Goal: Transaction & Acquisition: Purchase product/service

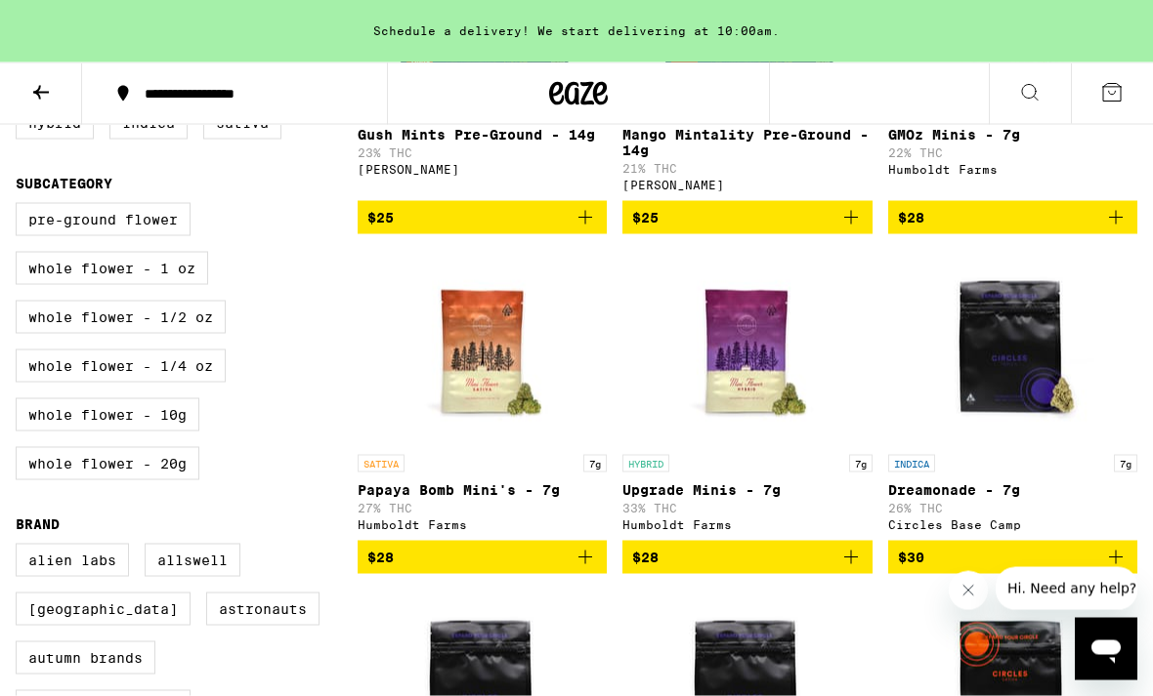
scroll to position [451, 0]
click at [199, 382] on label "Whole Flower - 1/4 oz" at bounding box center [121, 365] width 210 height 33
click at [21, 206] on input "Whole Flower - 1/4 oz" at bounding box center [20, 205] width 1 height 1
checkbox input "true"
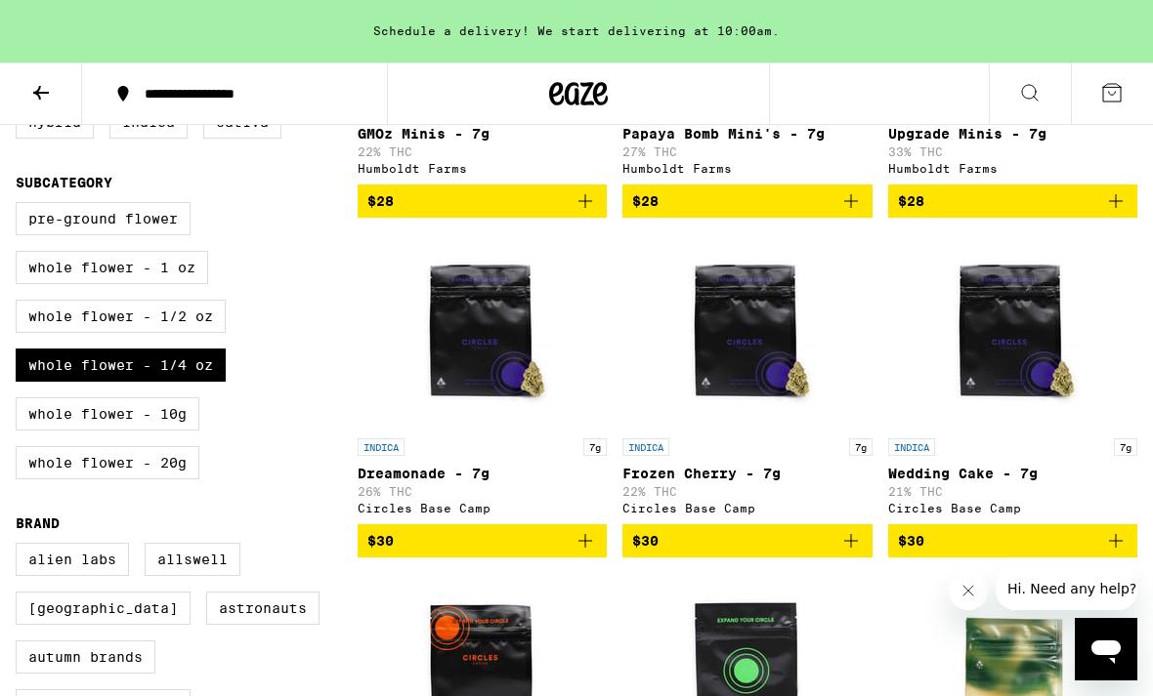
click at [176, 333] on label "Whole Flower - 1/2 oz" at bounding box center [121, 316] width 210 height 33
click at [21, 206] on input "Whole Flower - 1/2 oz" at bounding box center [20, 205] width 1 height 1
checkbox input "true"
click at [177, 284] on label "Whole Flower - 1 oz" at bounding box center [112, 267] width 192 height 33
click at [21, 206] on input "Whole Flower - 1 oz" at bounding box center [20, 205] width 1 height 1
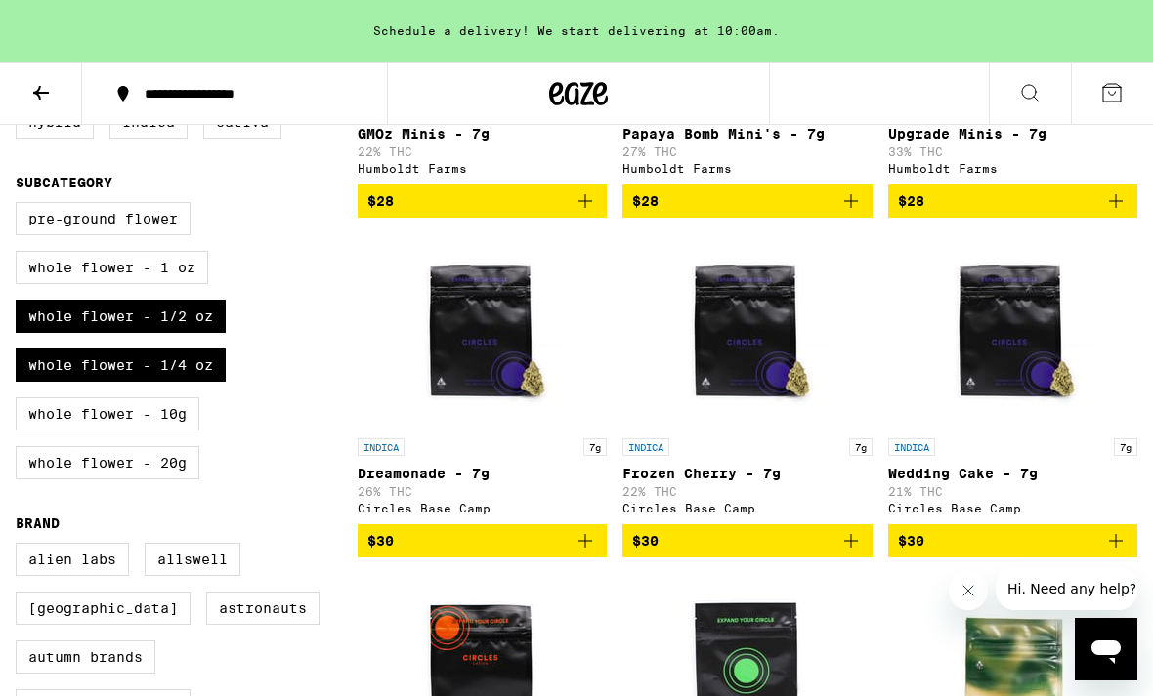
checkbox input "true"
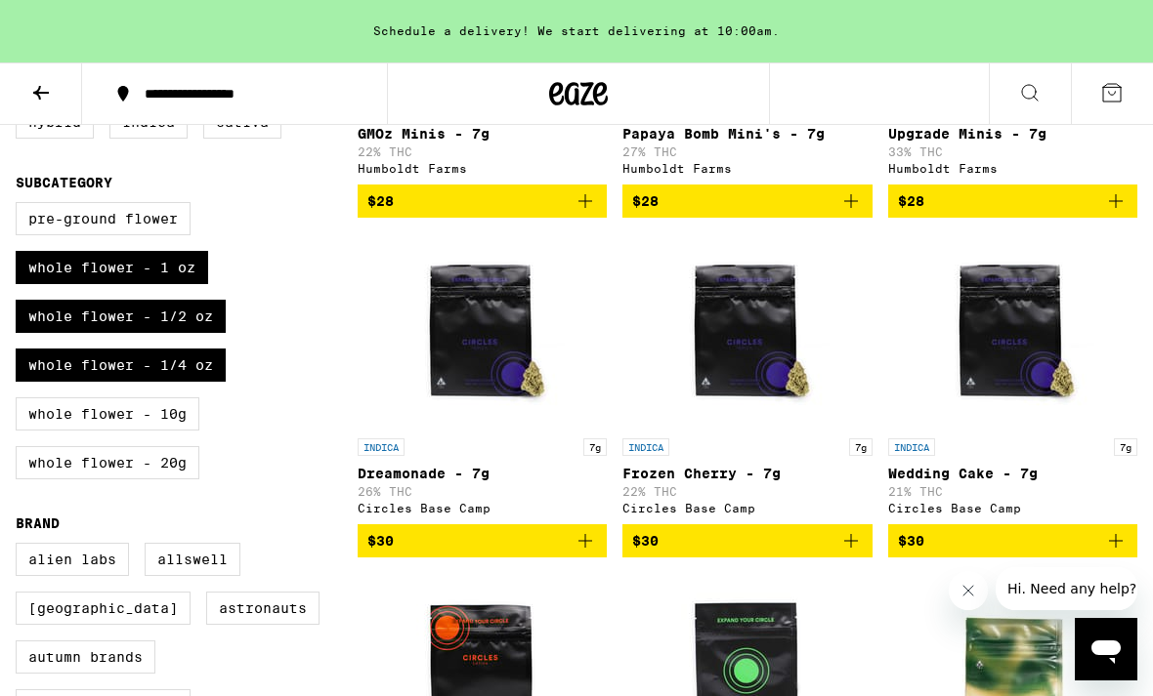
click at [179, 233] on label "Pre-ground Flower" at bounding box center [103, 218] width 175 height 33
click at [21, 206] on input "Pre-ground Flower" at bounding box center [20, 205] width 1 height 1
checkbox input "true"
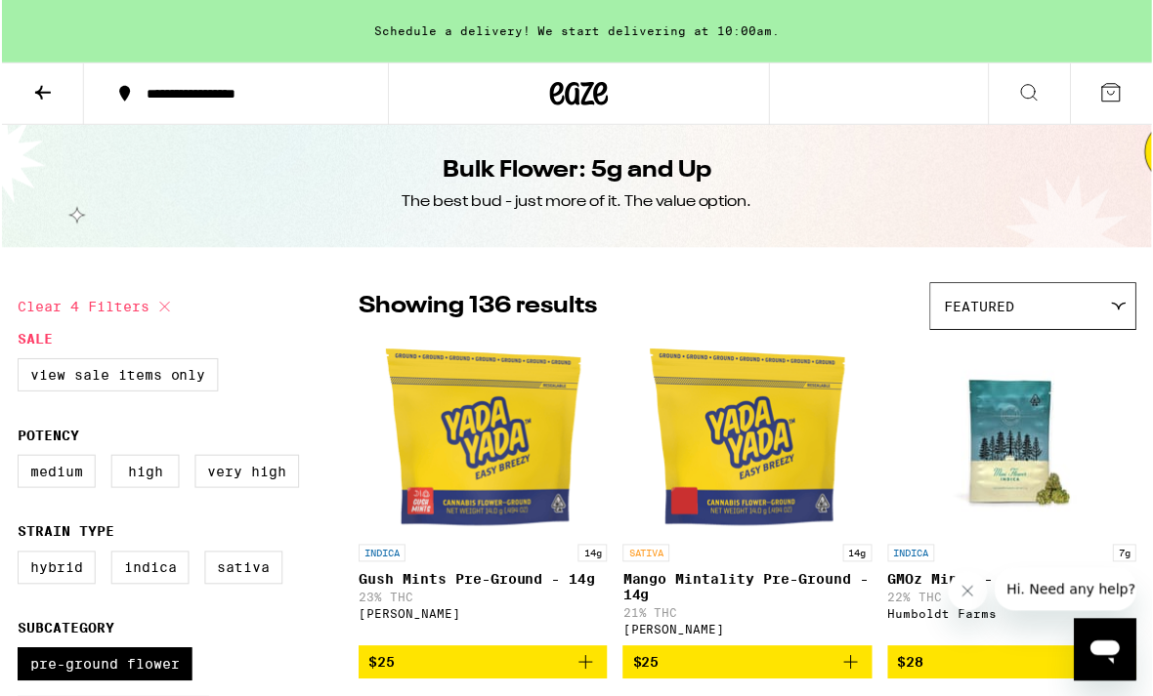
scroll to position [6, 0]
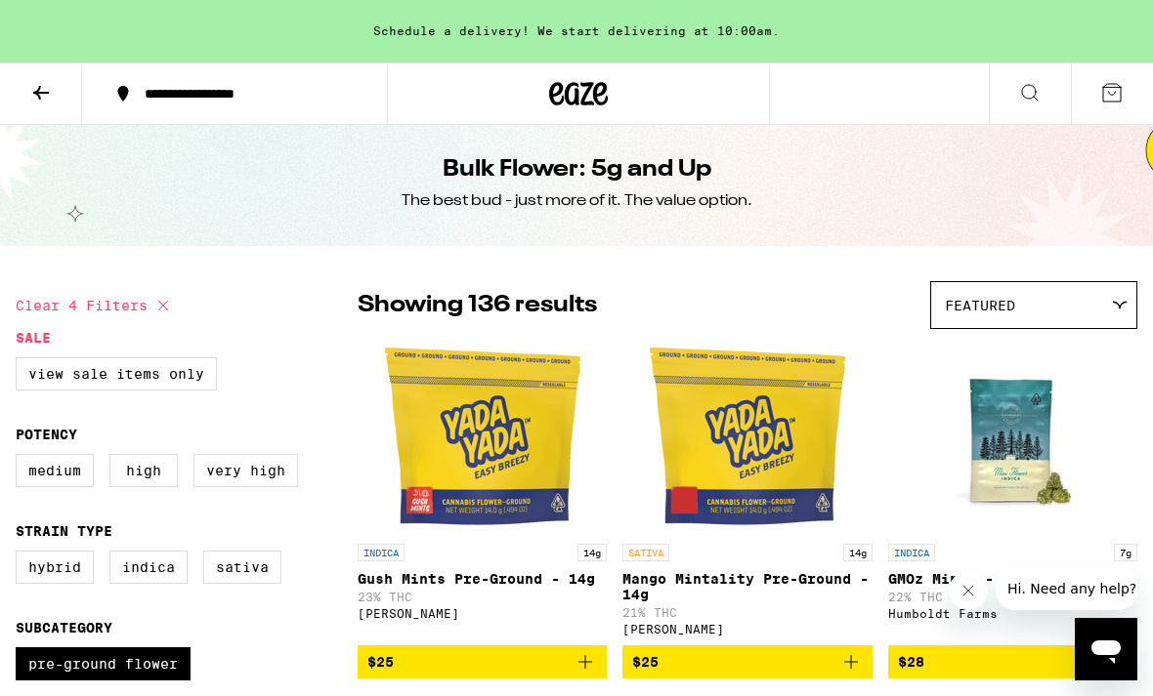
click at [1026, 305] on div "Featured" at bounding box center [1033, 305] width 205 height 46
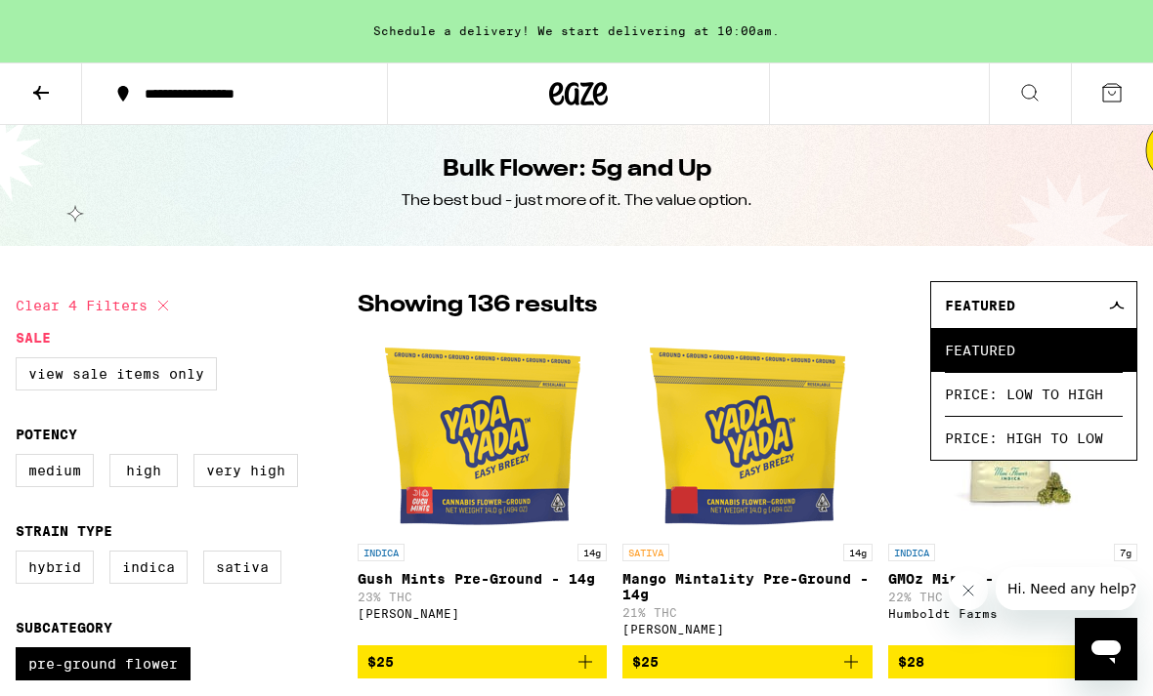
click at [1011, 395] on span "Price: Low to High" at bounding box center [1034, 394] width 178 height 44
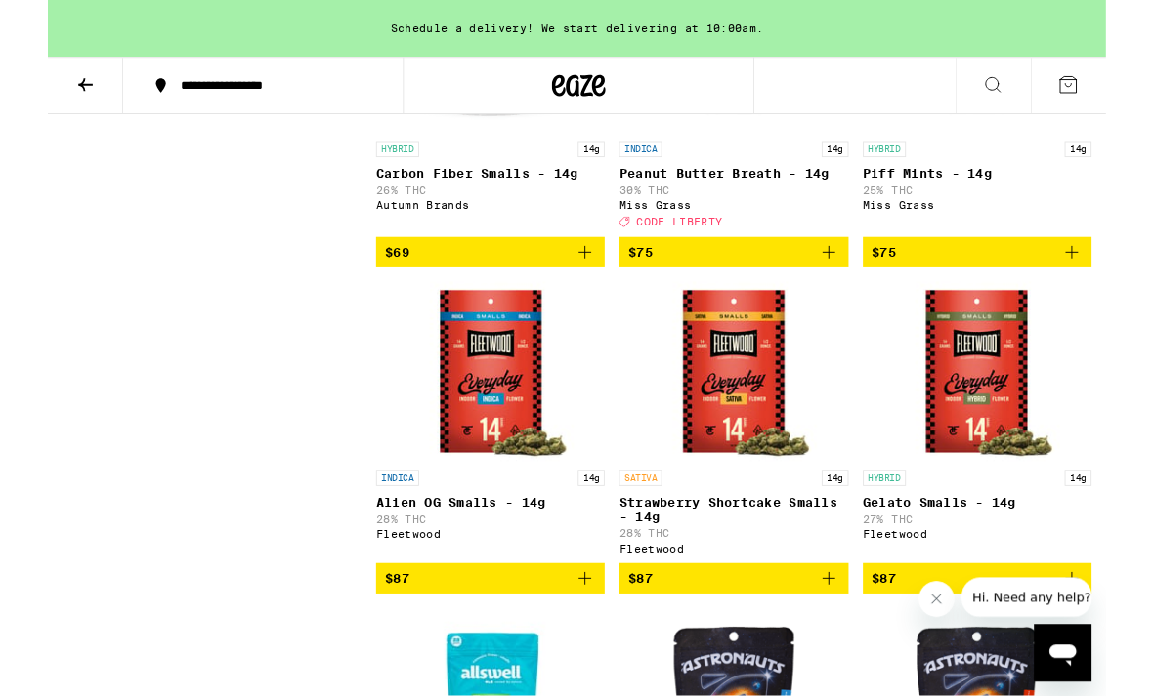
scroll to position [9506, 0]
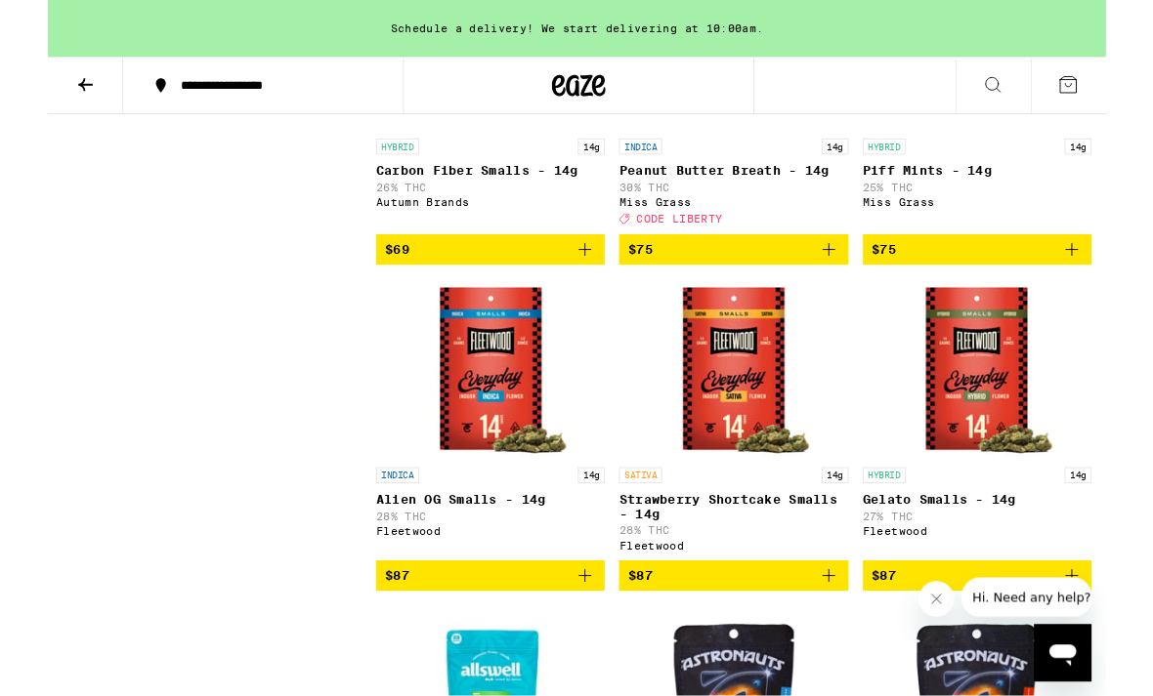
click at [707, 245] on div "INDICA 14g Peanut Butter Breath - 14g 30% THC Miss Grass Deal Created with Sket…" at bounding box center [746, 198] width 249 height 94
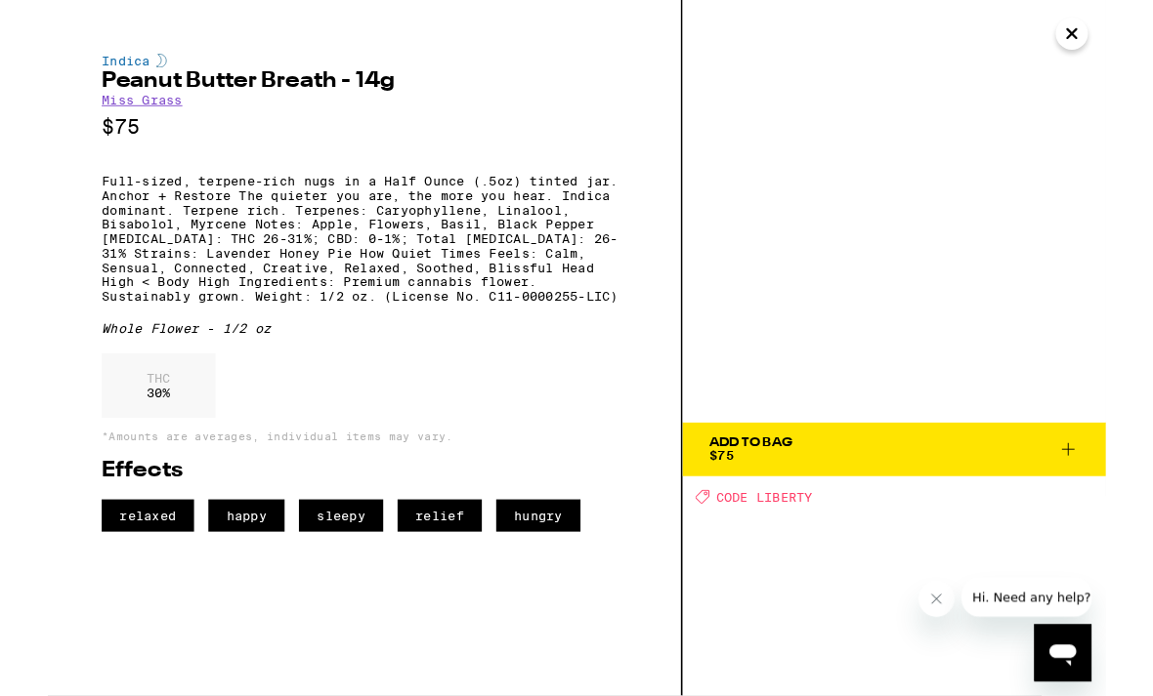
scroll to position [9507, 0]
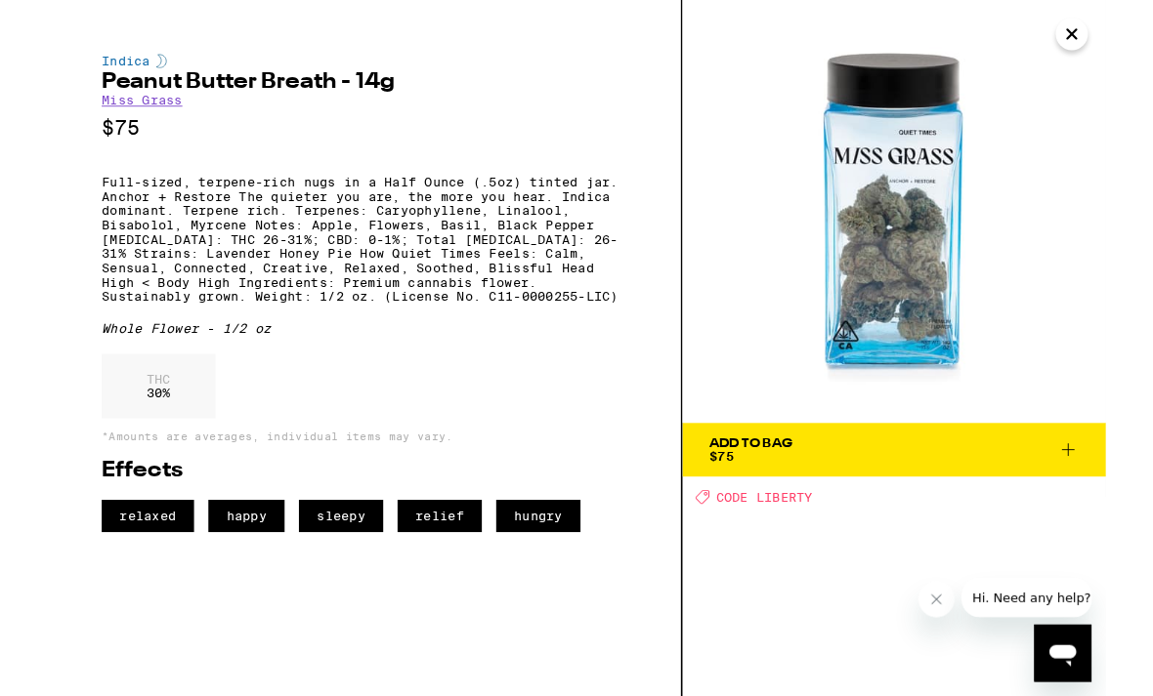
click at [711, 537] on icon "Deal Created with Sketch." at bounding box center [713, 542] width 16 height 16
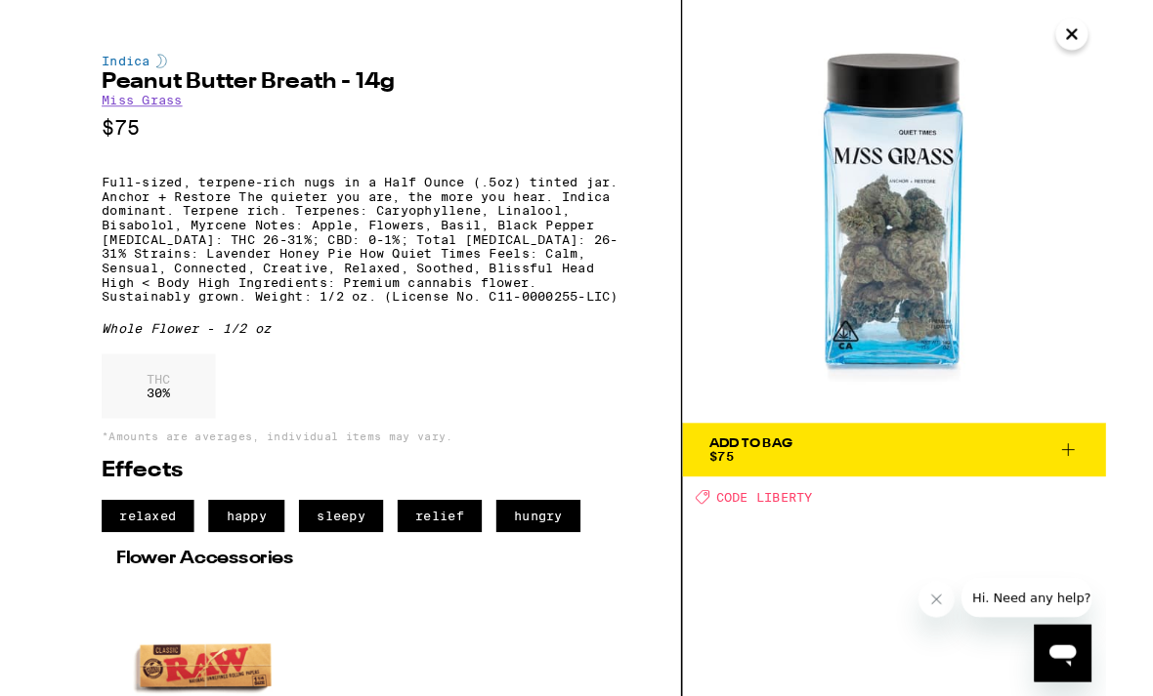
click at [805, 537] on span "CODE LIBERTY" at bounding box center [780, 542] width 105 height 16
click at [1114, 43] on icon "Close" at bounding box center [1115, 36] width 23 height 29
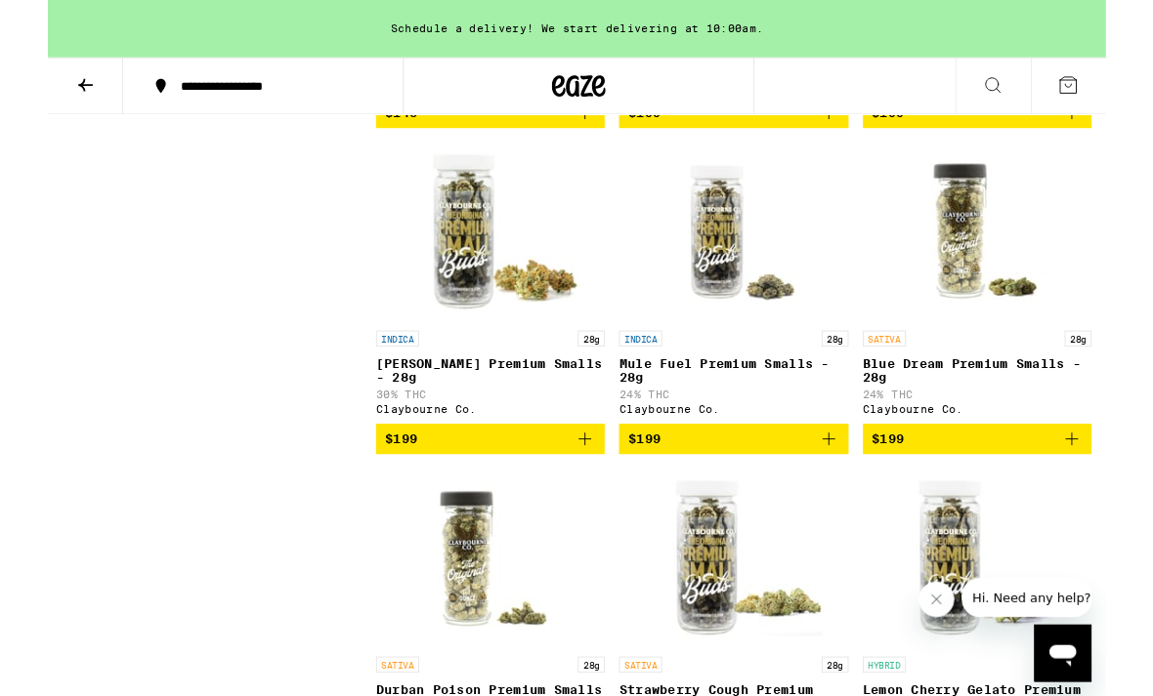
scroll to position [15275, 0]
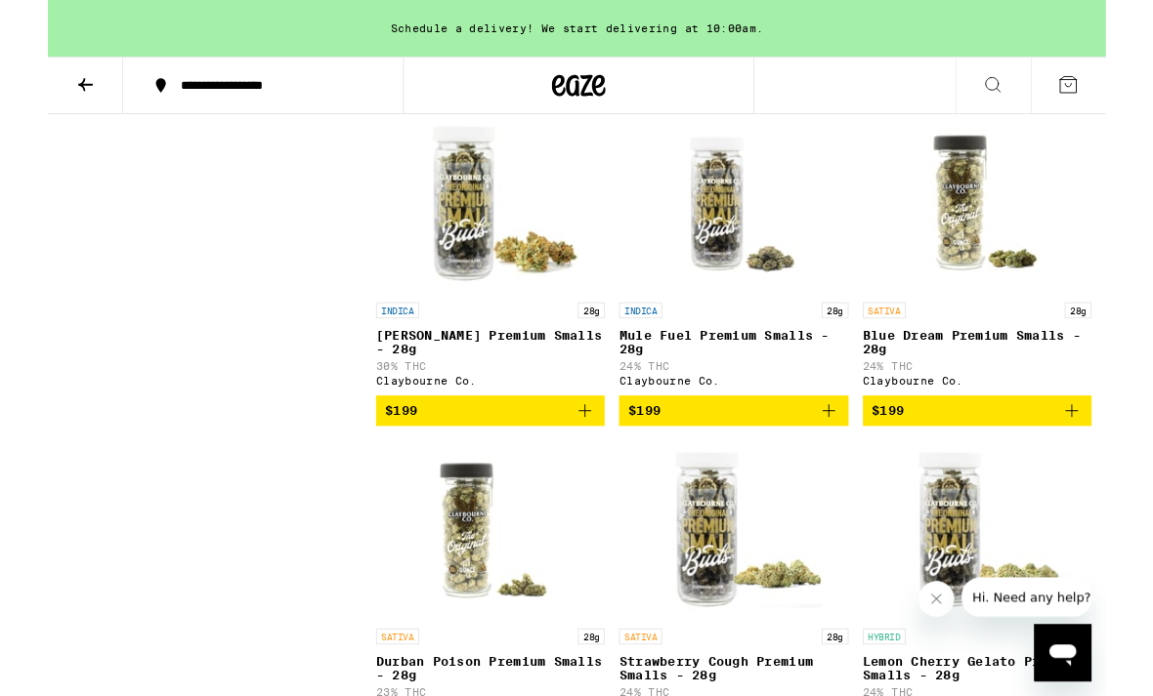
click at [48, 101] on icon at bounding box center [40, 92] width 23 height 23
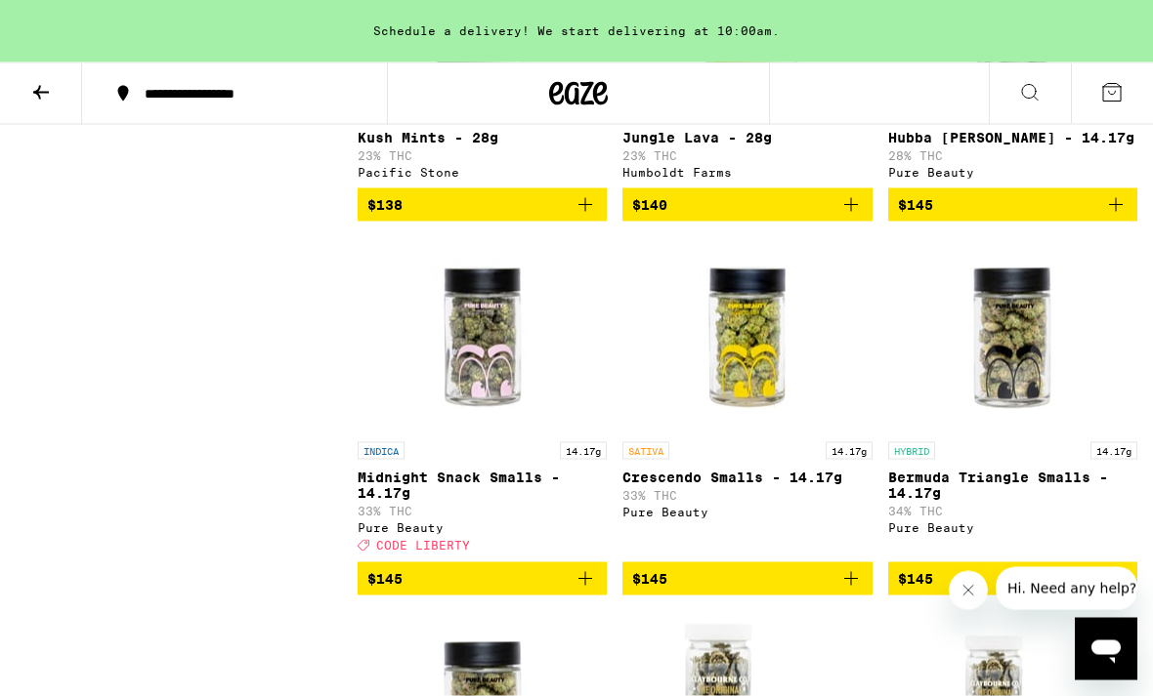
scroll to position [14412, 0]
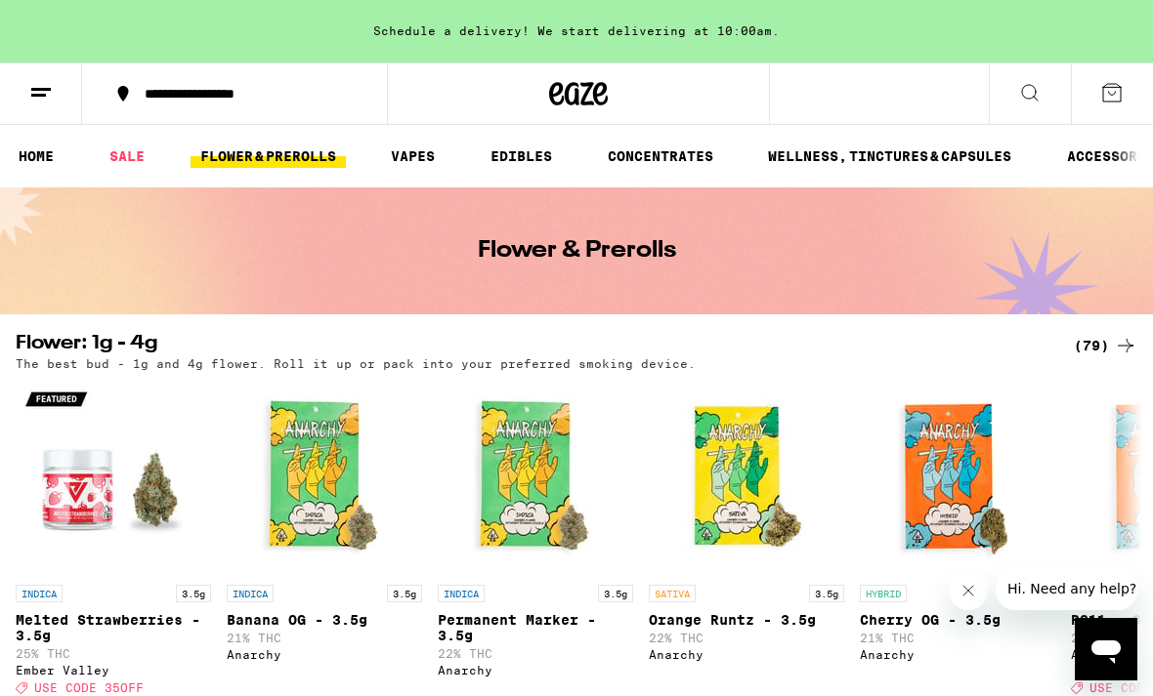
click at [127, 167] on link "SALE" at bounding box center [127, 156] width 55 height 23
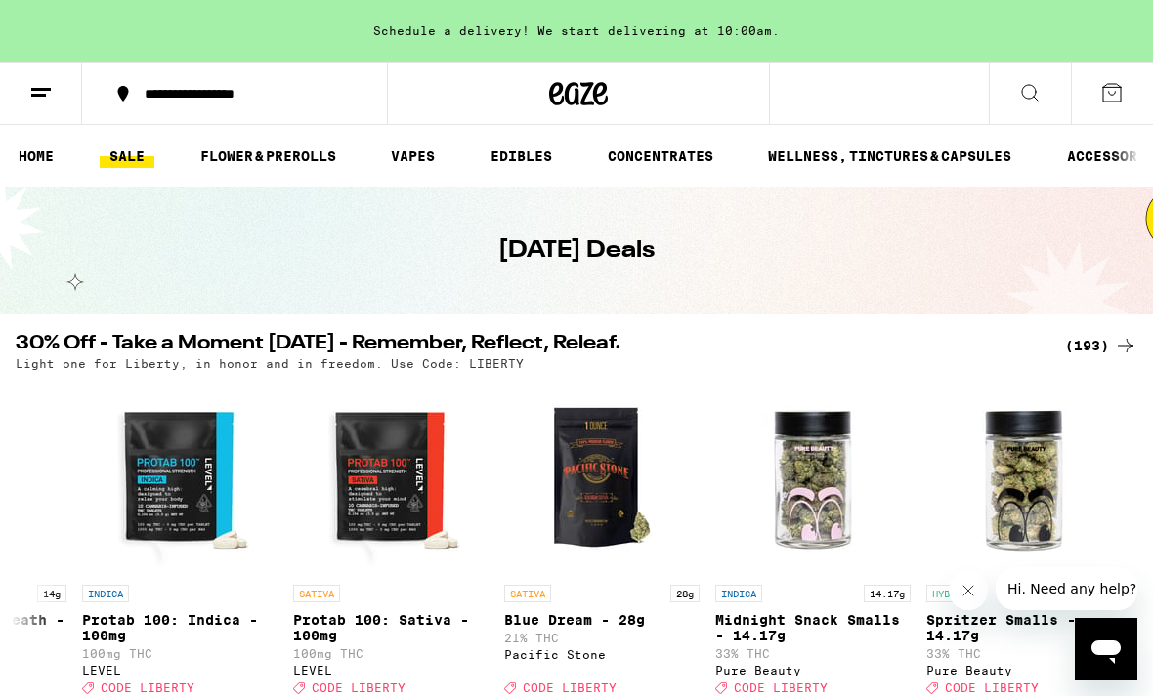
scroll to position [0, 39597]
click at [1095, 342] on div "(193)" at bounding box center [1101, 345] width 72 height 23
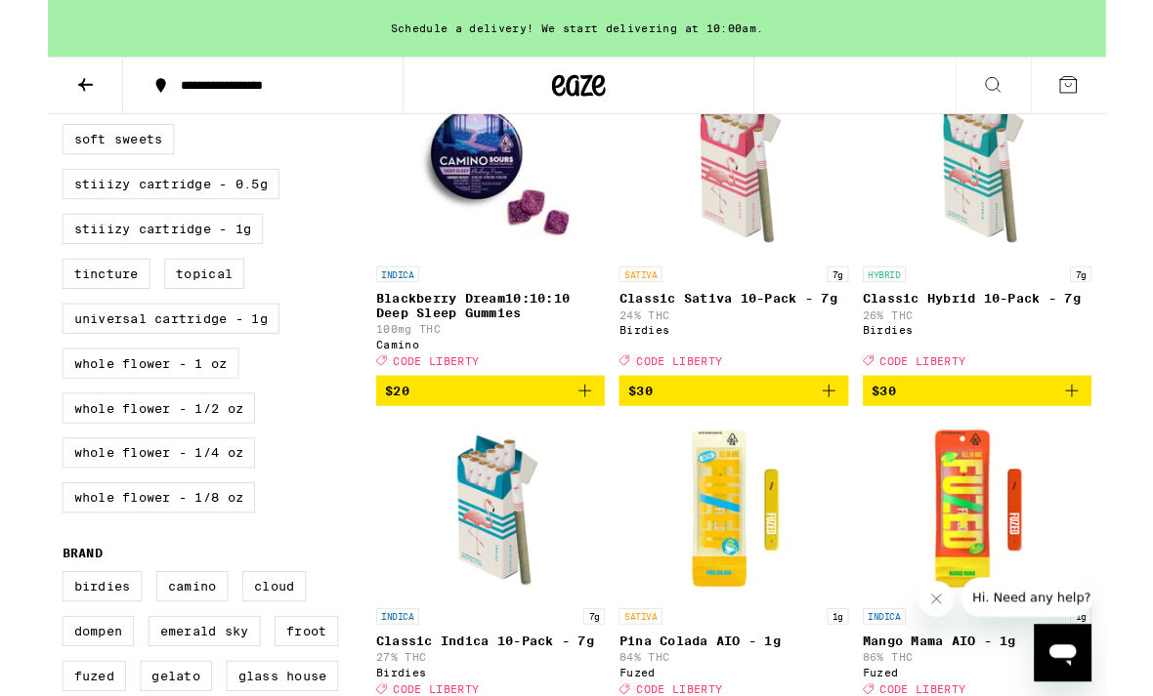
scroll to position [1007, 0]
click at [174, 461] on label "Whole Flower - 1/2 oz" at bounding box center [121, 444] width 210 height 33
checkbox input "true"
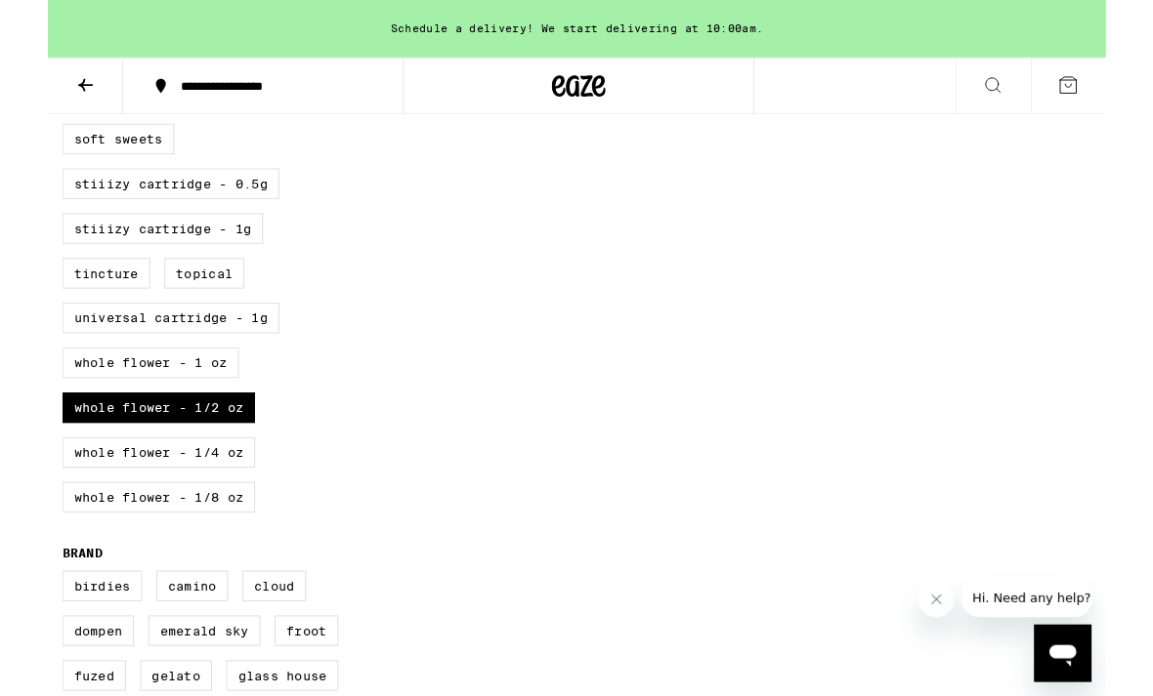
click at [177, 510] on label "Whole Flower - 1/4 oz" at bounding box center [121, 493] width 210 height 33
checkbox input "true"
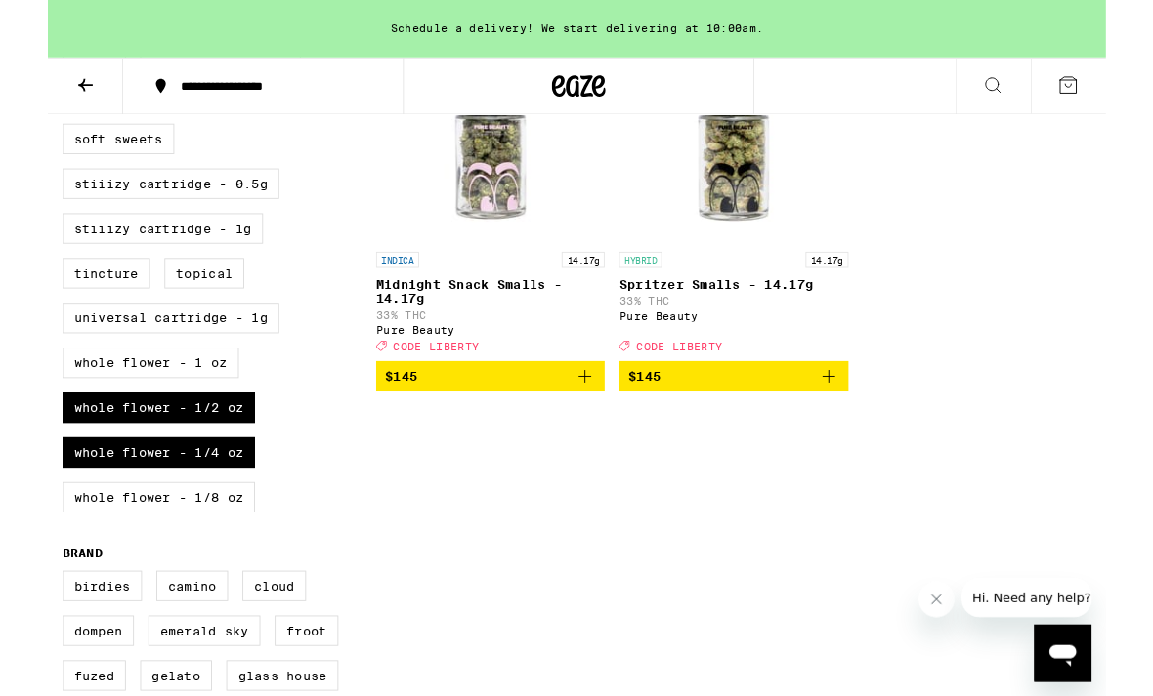
click at [200, 461] on label "Whole Flower - 1/2 oz" at bounding box center [121, 444] width 210 height 33
checkbox input "false"
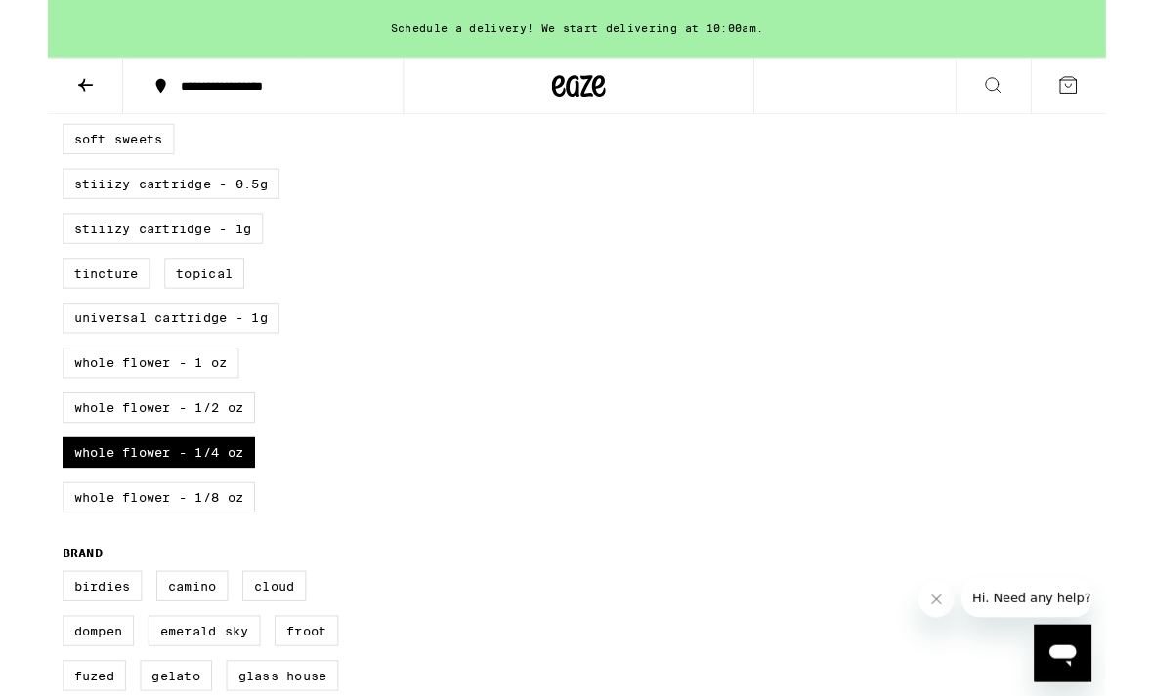
click at [208, 510] on label "Whole Flower - 1/4 oz" at bounding box center [121, 493] width 210 height 33
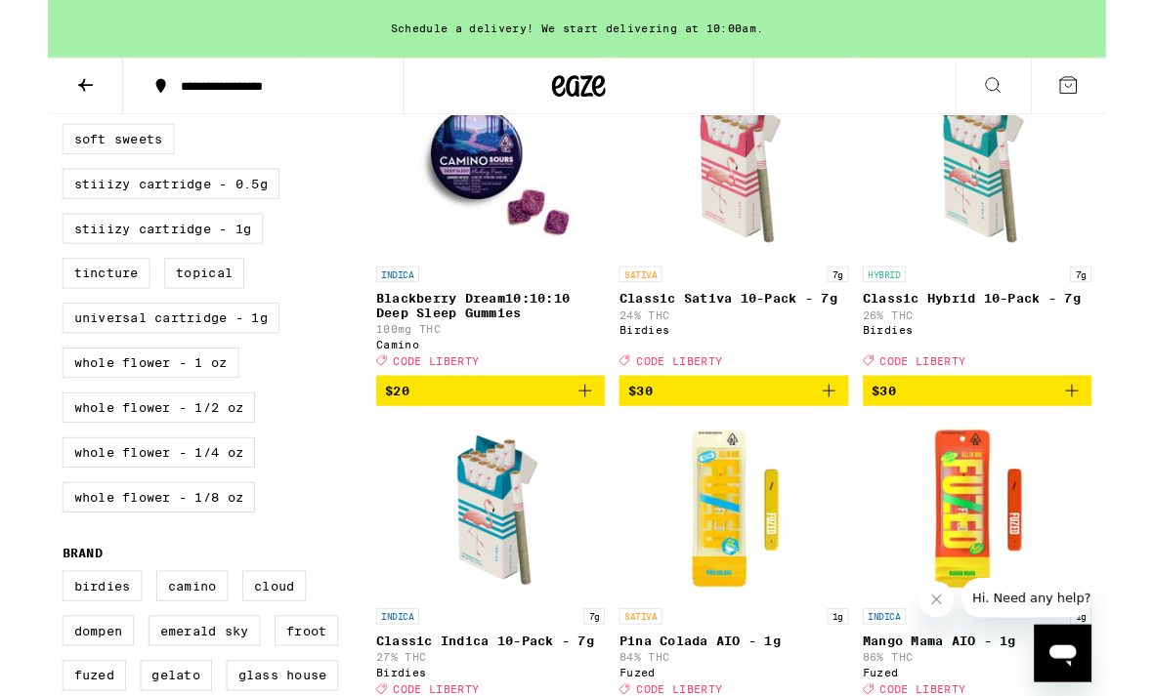
click at [202, 510] on label "Whole Flower - 1/4 oz" at bounding box center [121, 493] width 210 height 33
checkbox input "true"
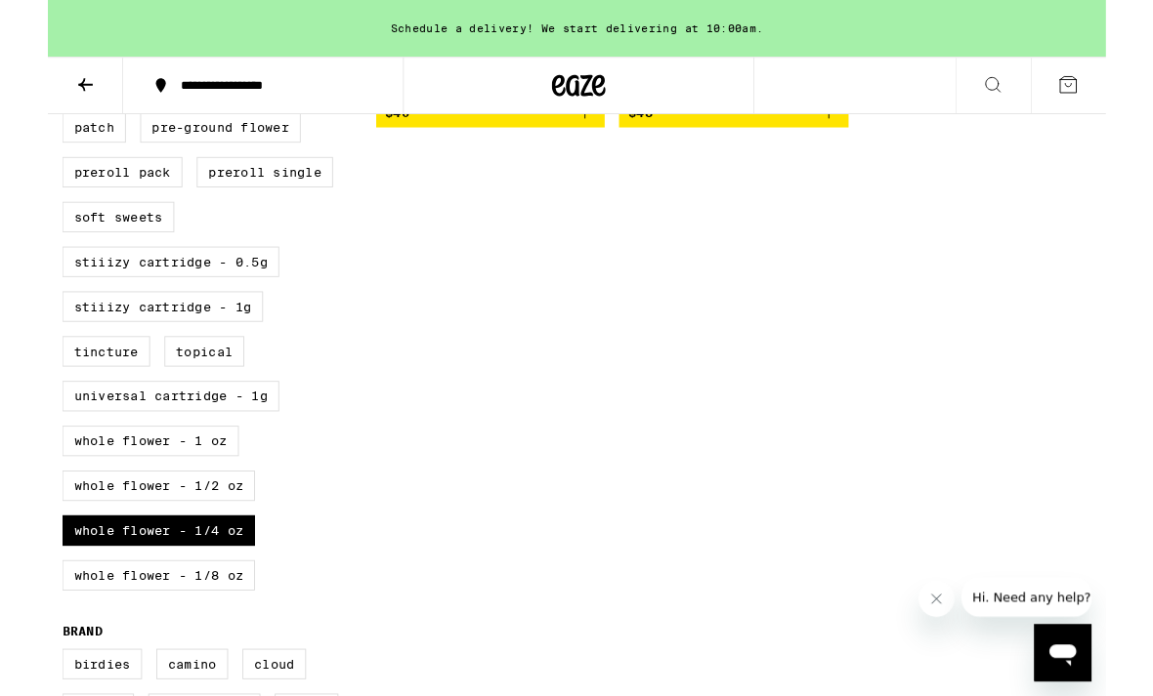
scroll to position [996, 0]
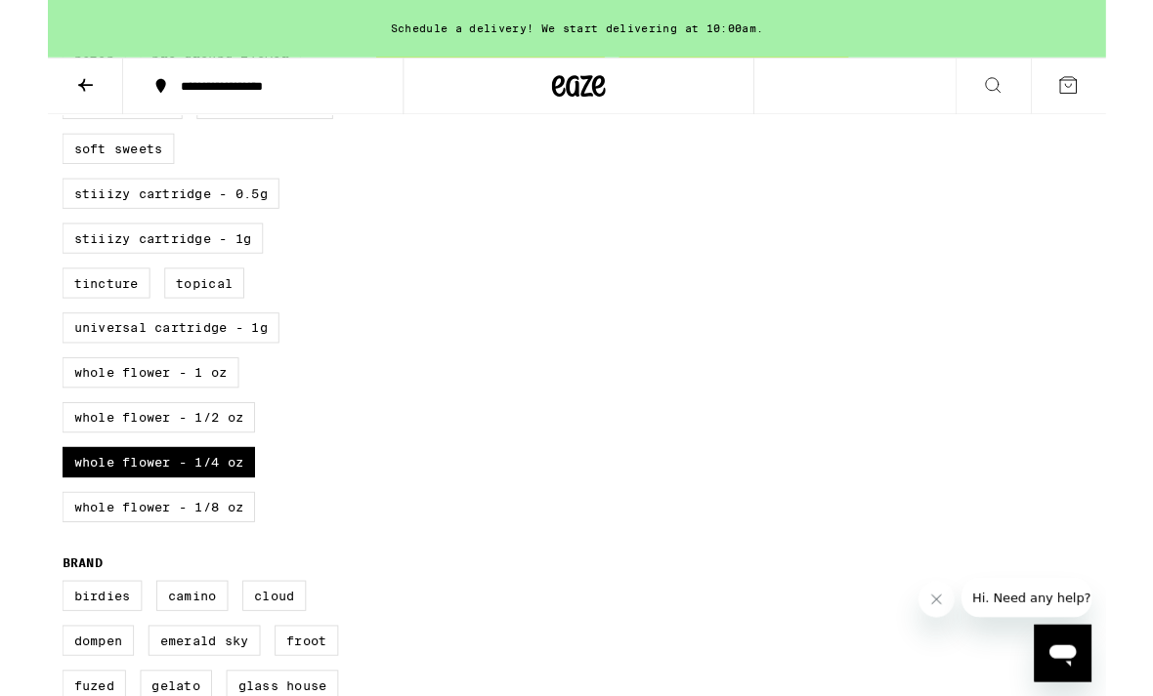
click at [213, 472] on label "Whole Flower - 1/2 oz" at bounding box center [121, 455] width 210 height 33
checkbox input "true"
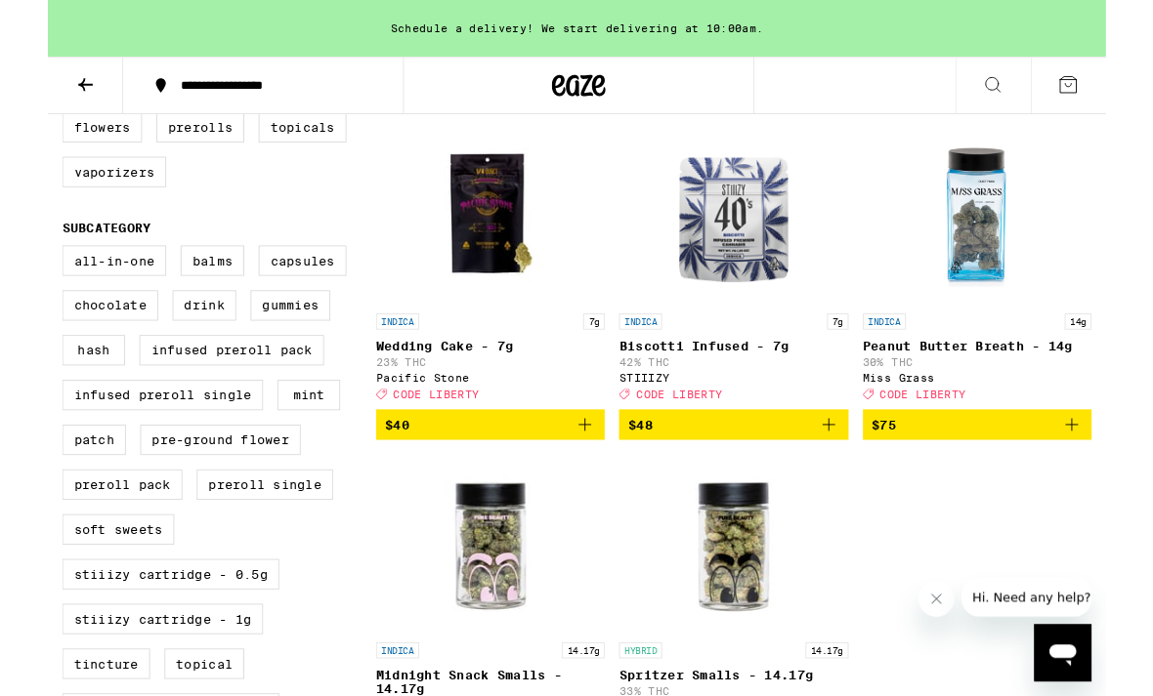
scroll to position [553, 0]
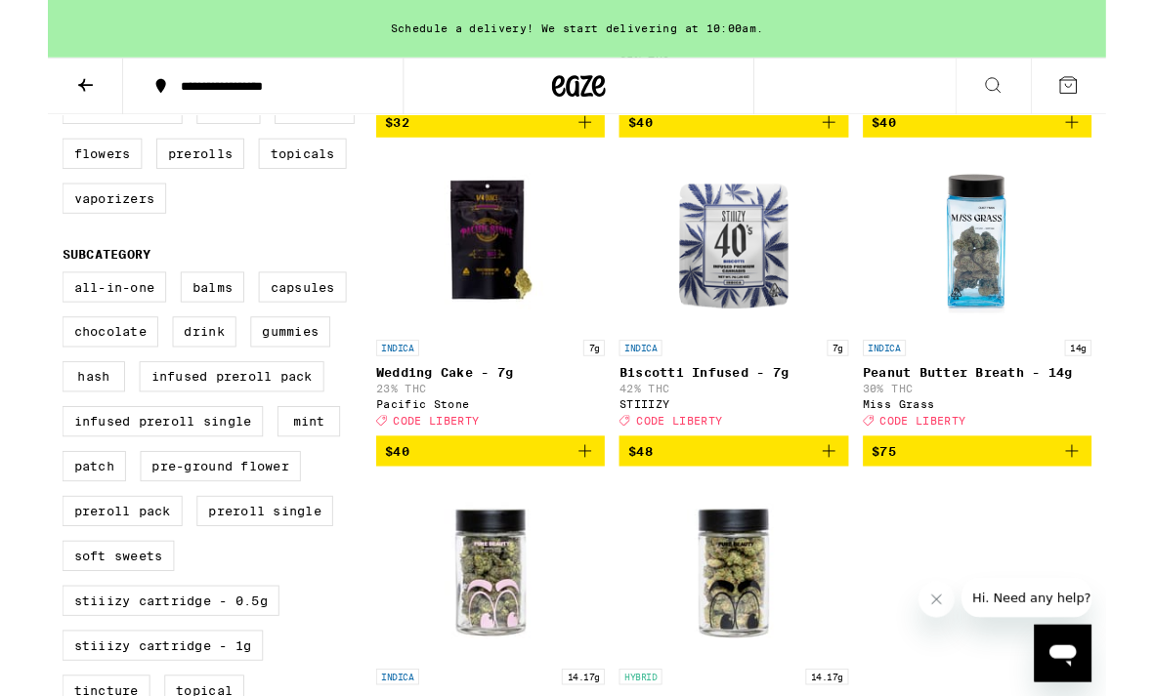
click at [1108, 498] on icon "Add to bag" at bounding box center [1115, 491] width 23 height 23
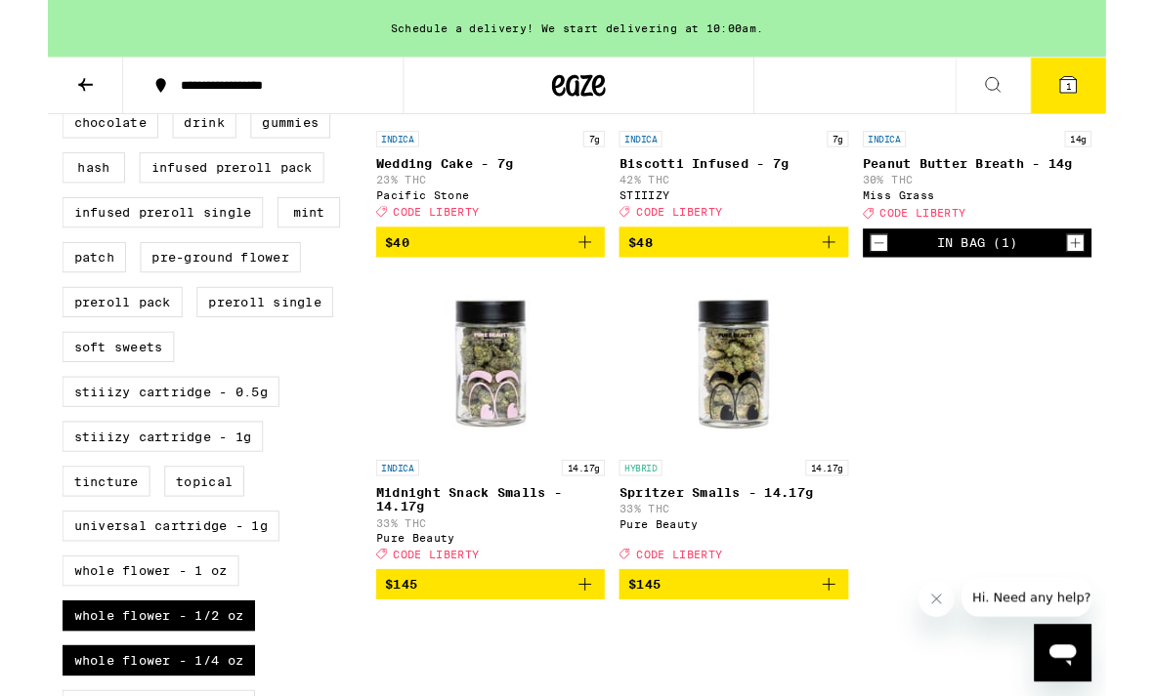
scroll to position [786, 0]
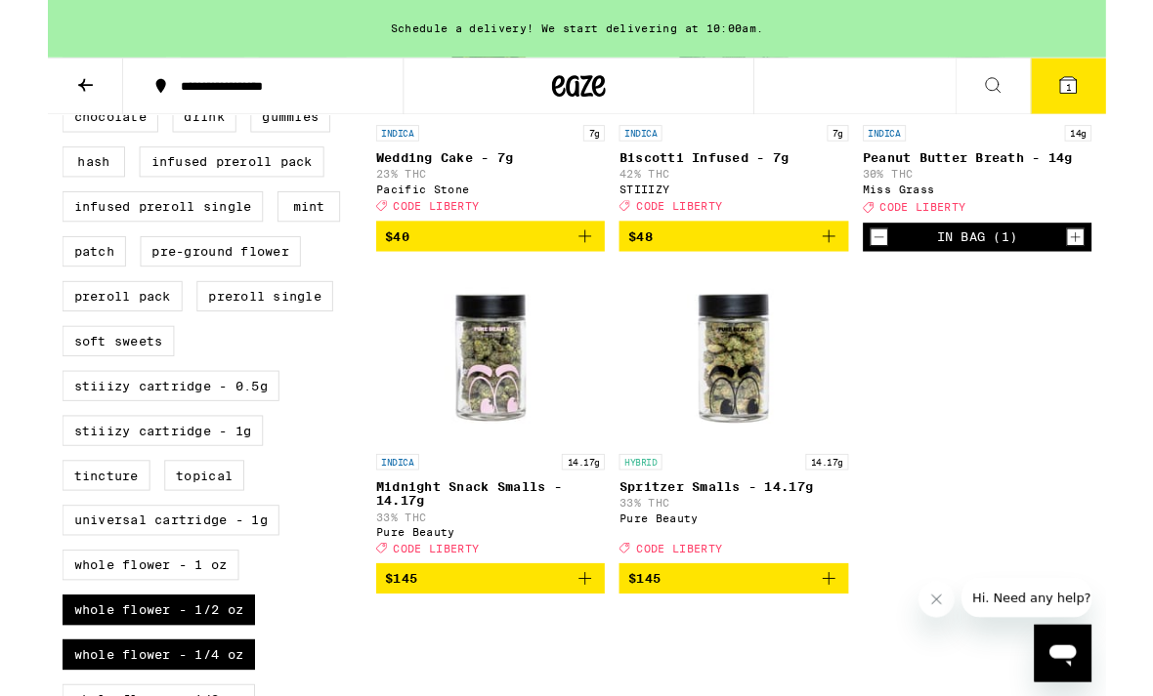
click at [858, 648] on button "$145" at bounding box center [746, 630] width 249 height 33
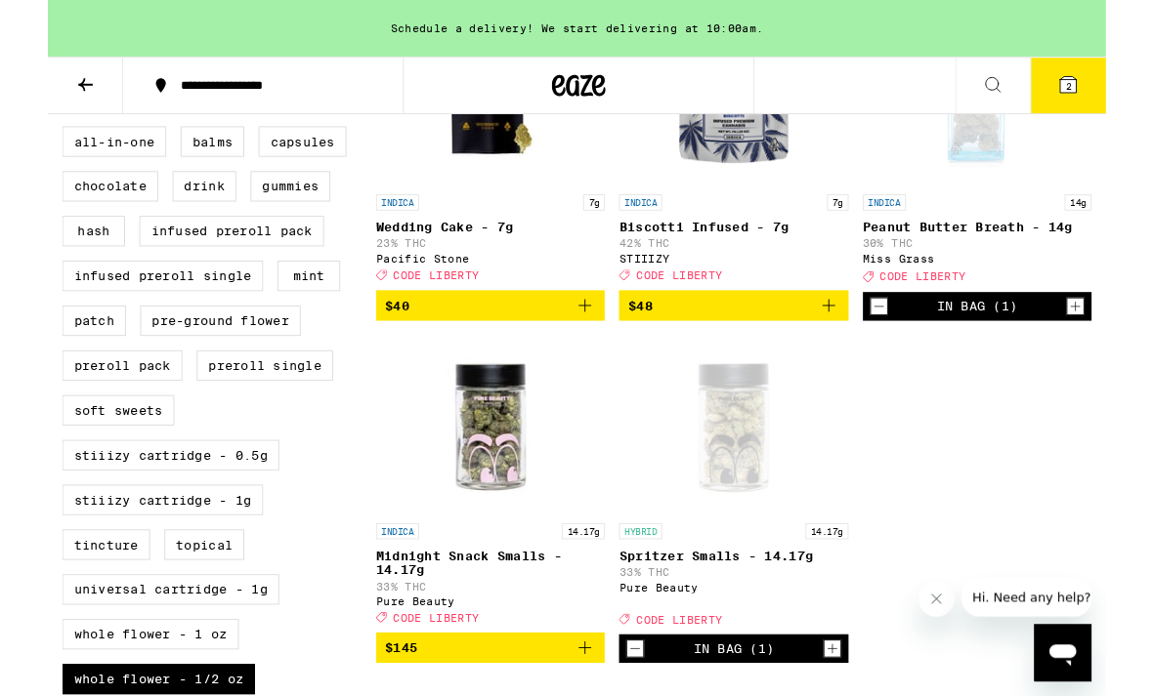
click at [1117, 109] on button "2" at bounding box center [1112, 93] width 82 height 61
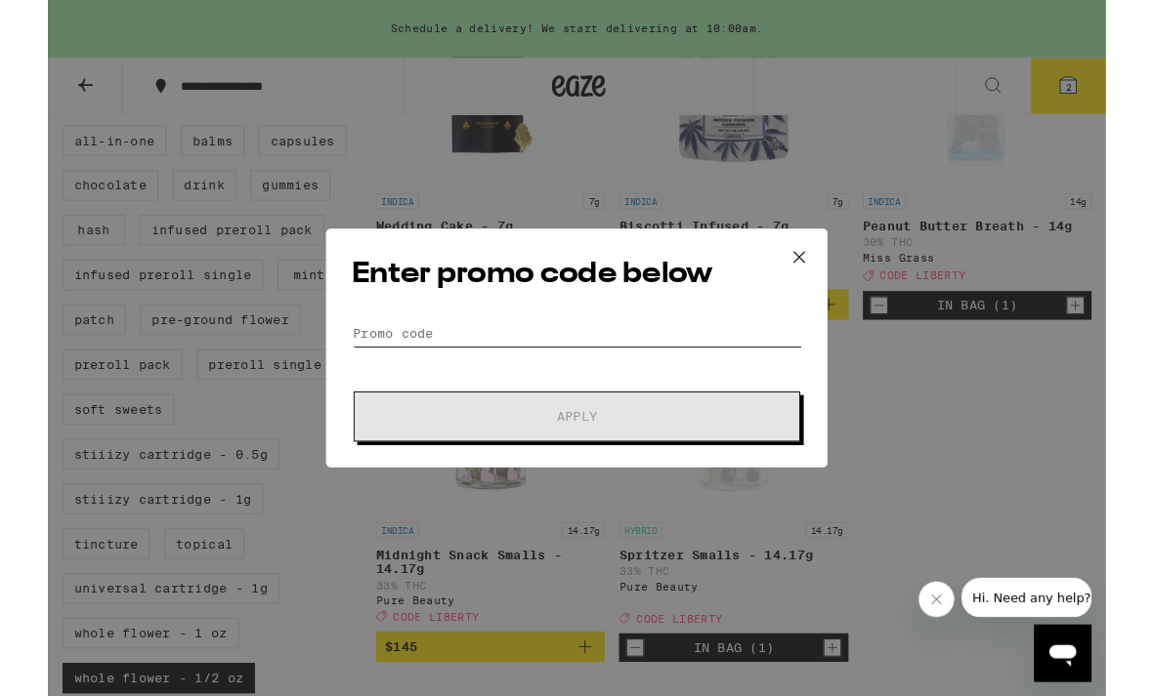
click at [549, 378] on input "Promo Code" at bounding box center [576, 363] width 490 height 29
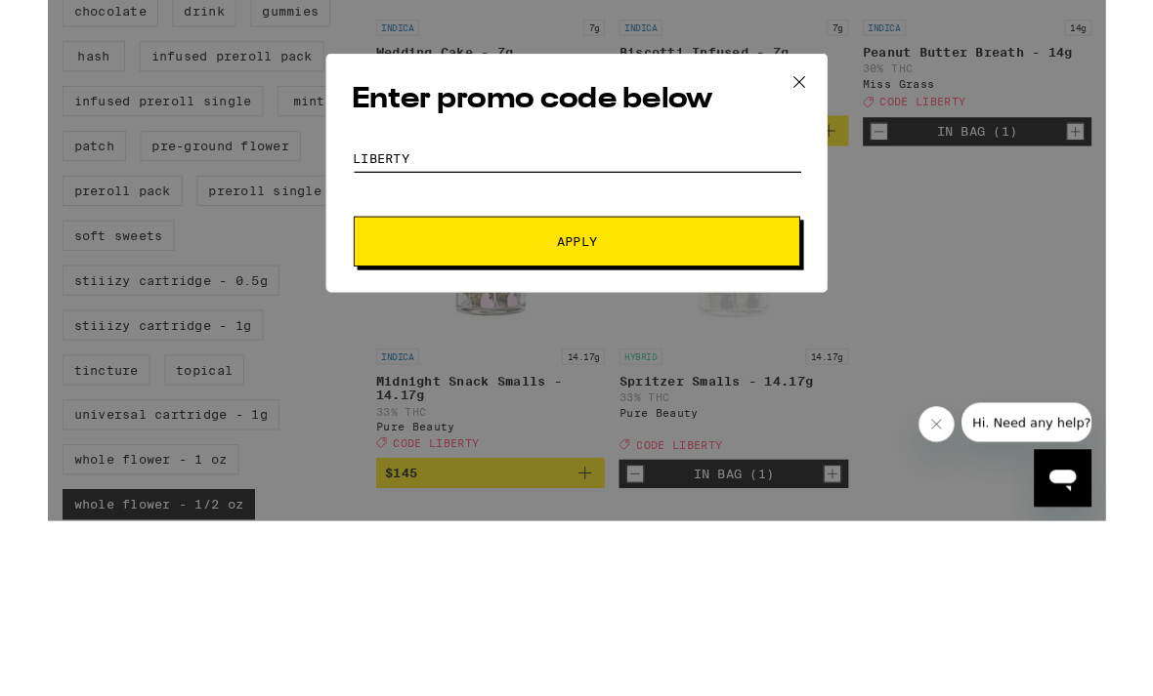
type input "Liberty"
click at [685, 447] on span "Apply" at bounding box center [576, 454] width 352 height 14
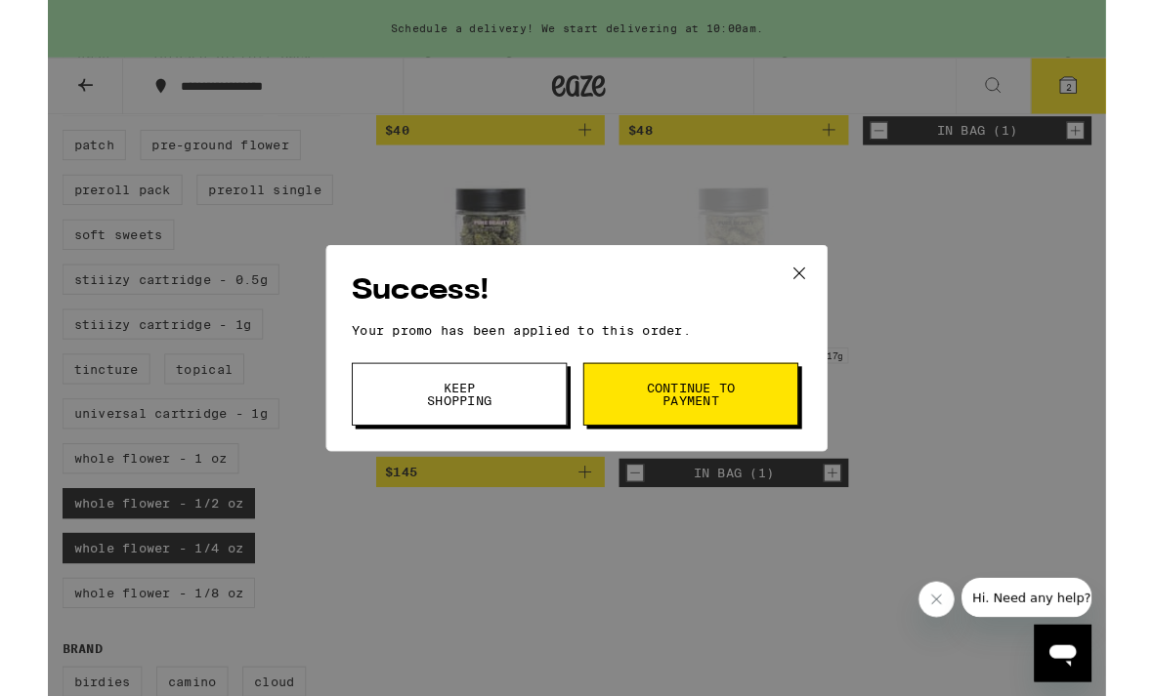
click at [654, 442] on span "Continue to payment" at bounding box center [701, 429] width 100 height 27
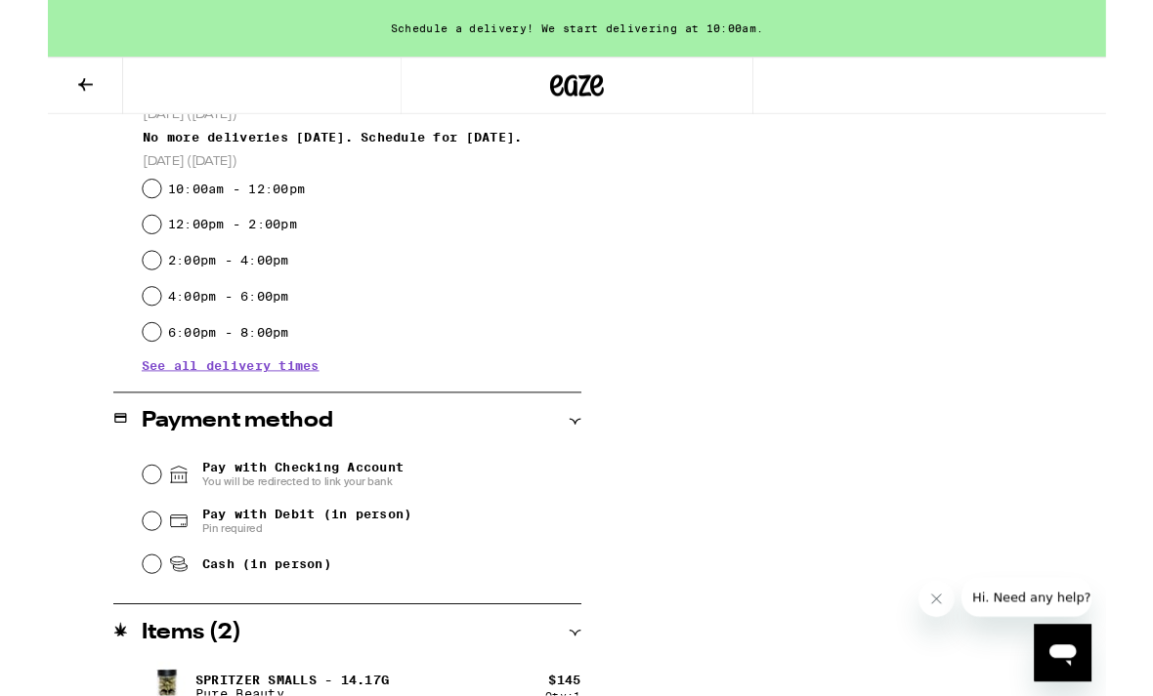
scroll to position [661, 0]
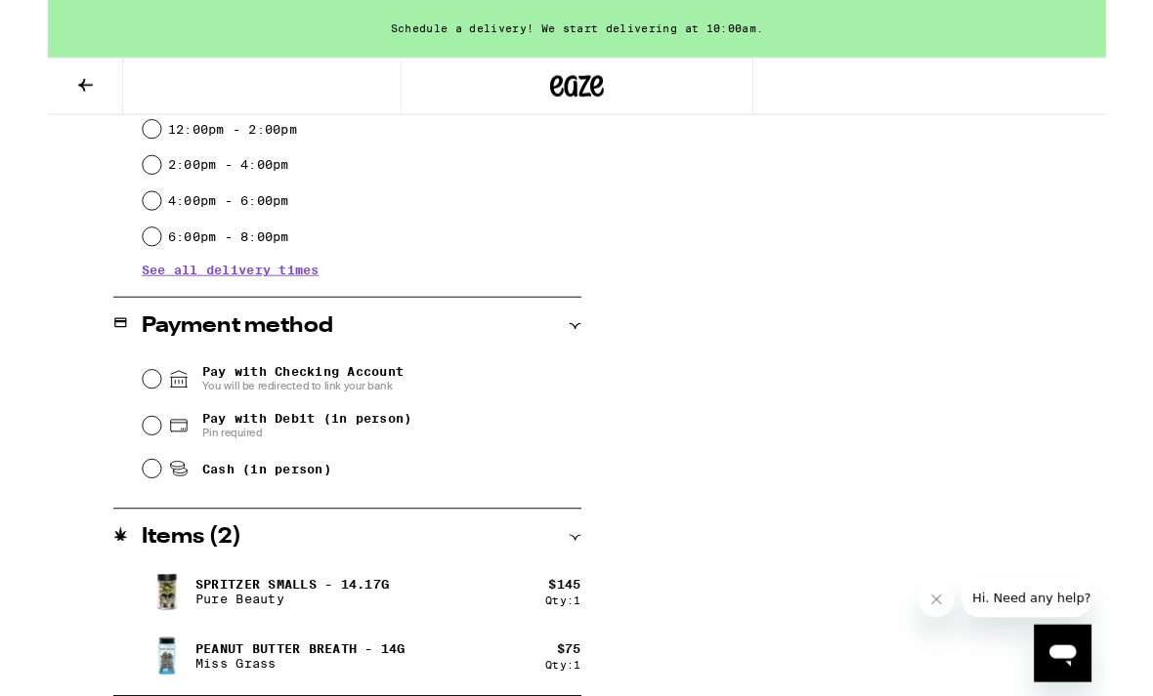
click at [579, 585] on icon at bounding box center [574, 586] width 14 height 14
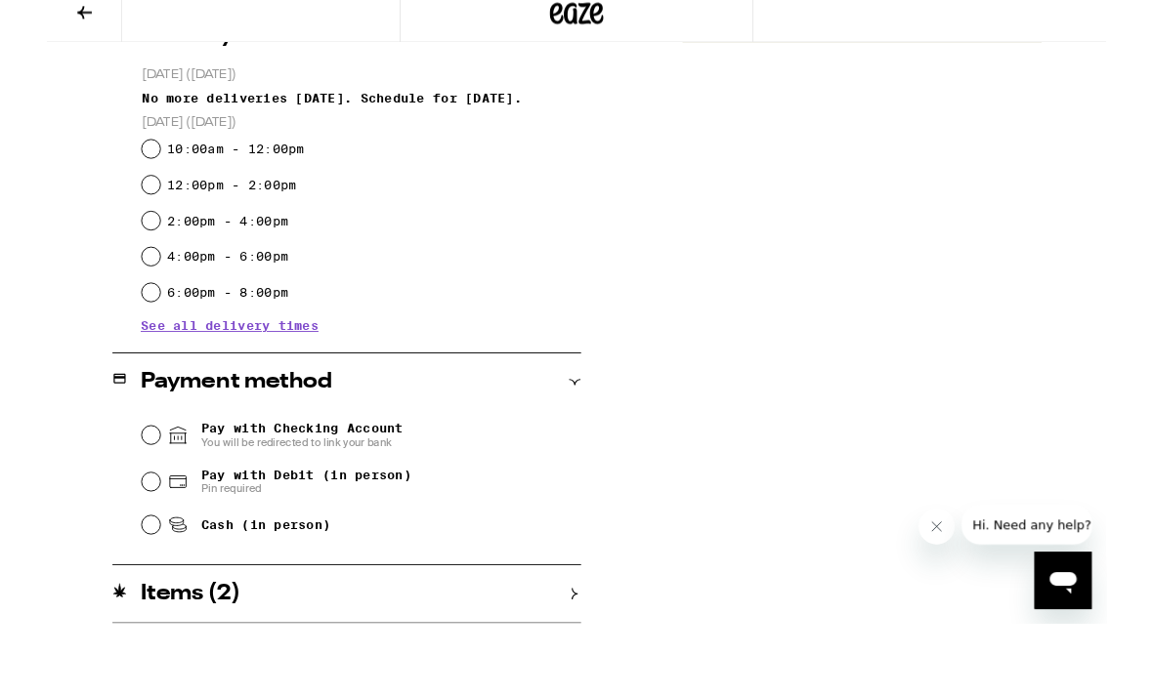
scroll to position [521, 0]
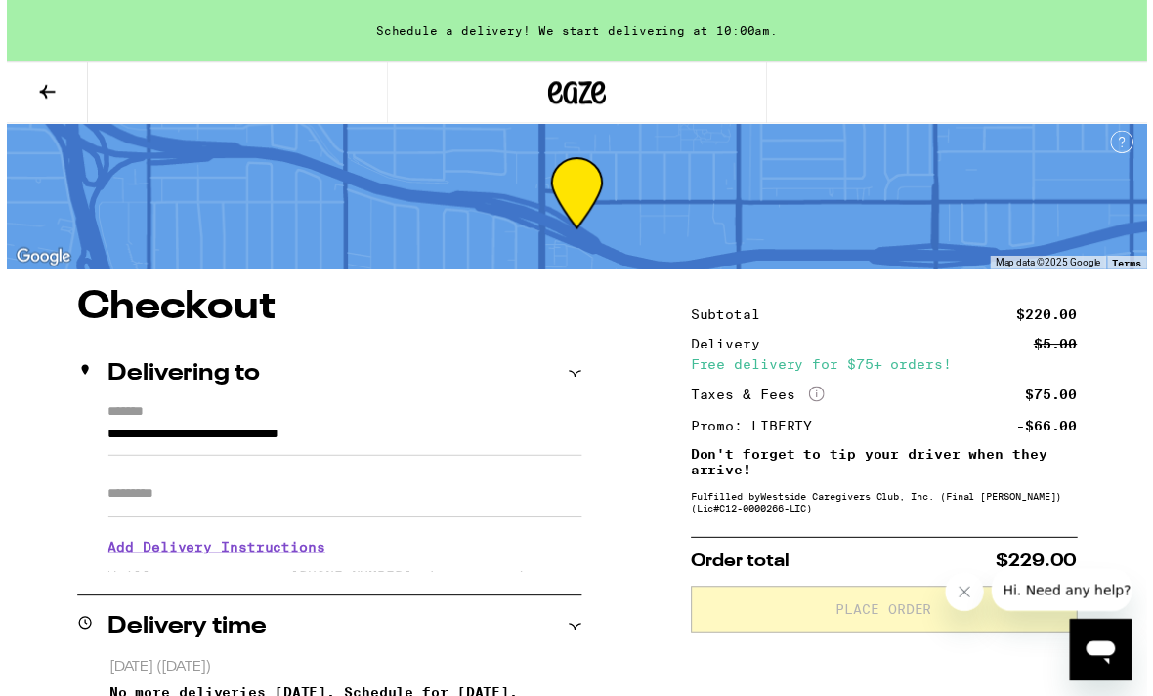
scroll to position [0, 0]
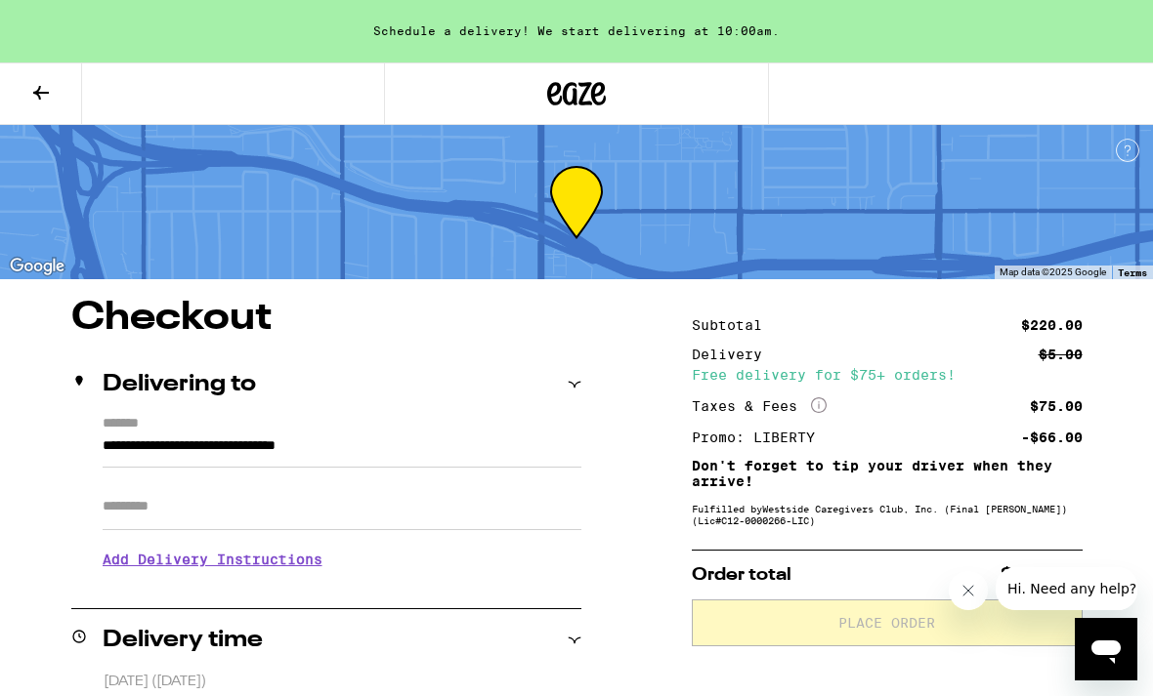
click at [39, 130] on div at bounding box center [576, 202] width 1153 height 154
click at [35, 84] on icon at bounding box center [40, 92] width 23 height 23
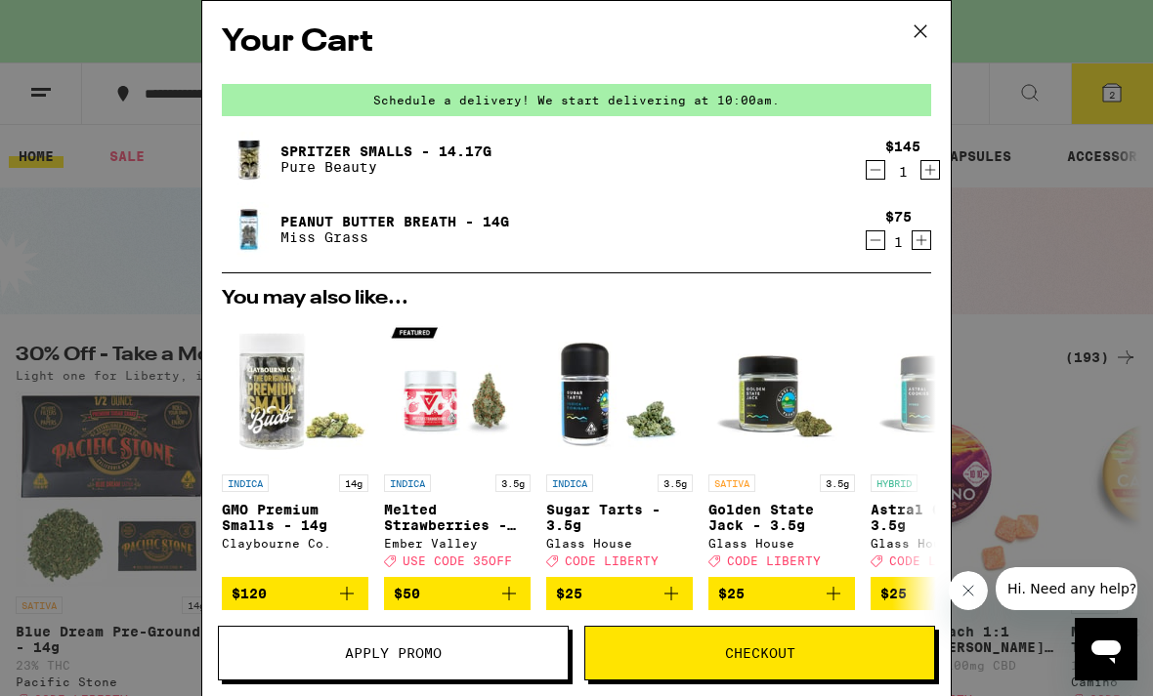
click at [878, 252] on icon "Decrement" at bounding box center [875, 240] width 18 height 23
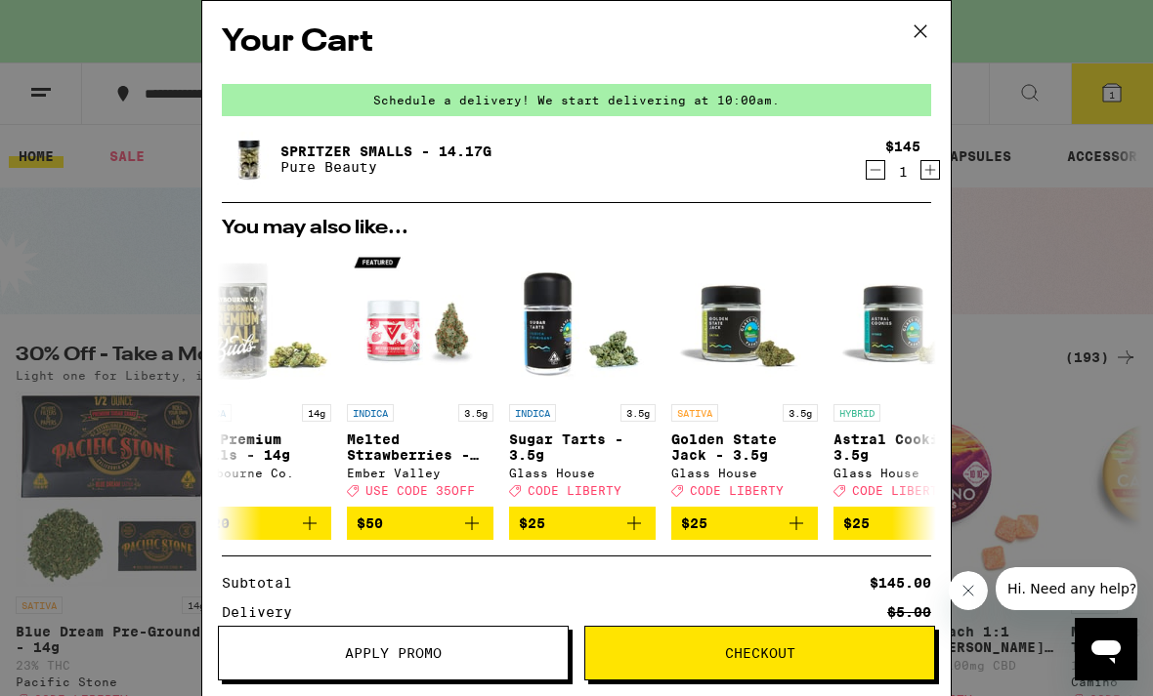
click at [921, 53] on button at bounding box center [920, 32] width 61 height 63
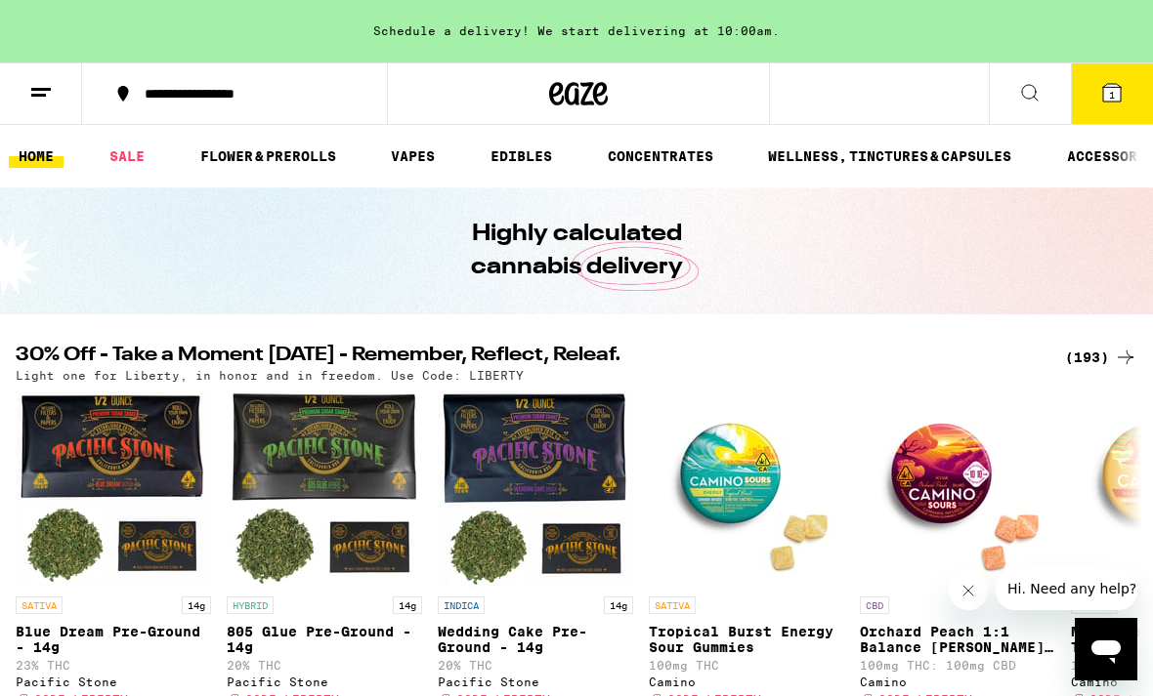
click at [1112, 100] on span "1" at bounding box center [1112, 95] width 6 height 12
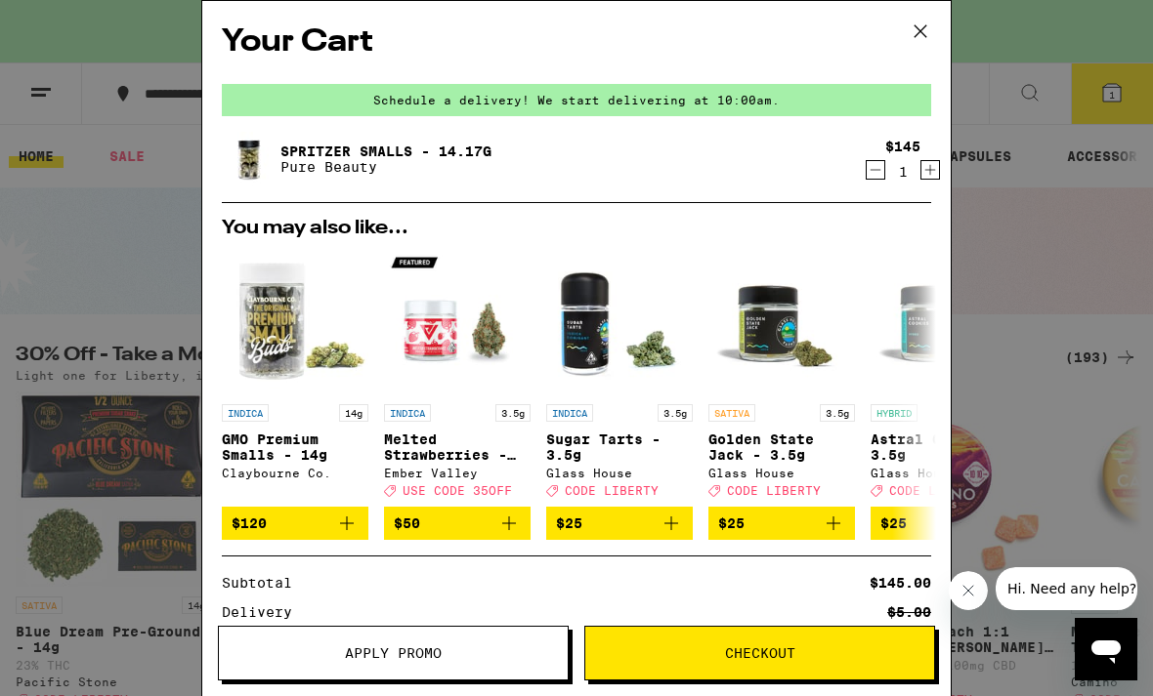
click at [919, 34] on icon at bounding box center [919, 31] width 29 height 29
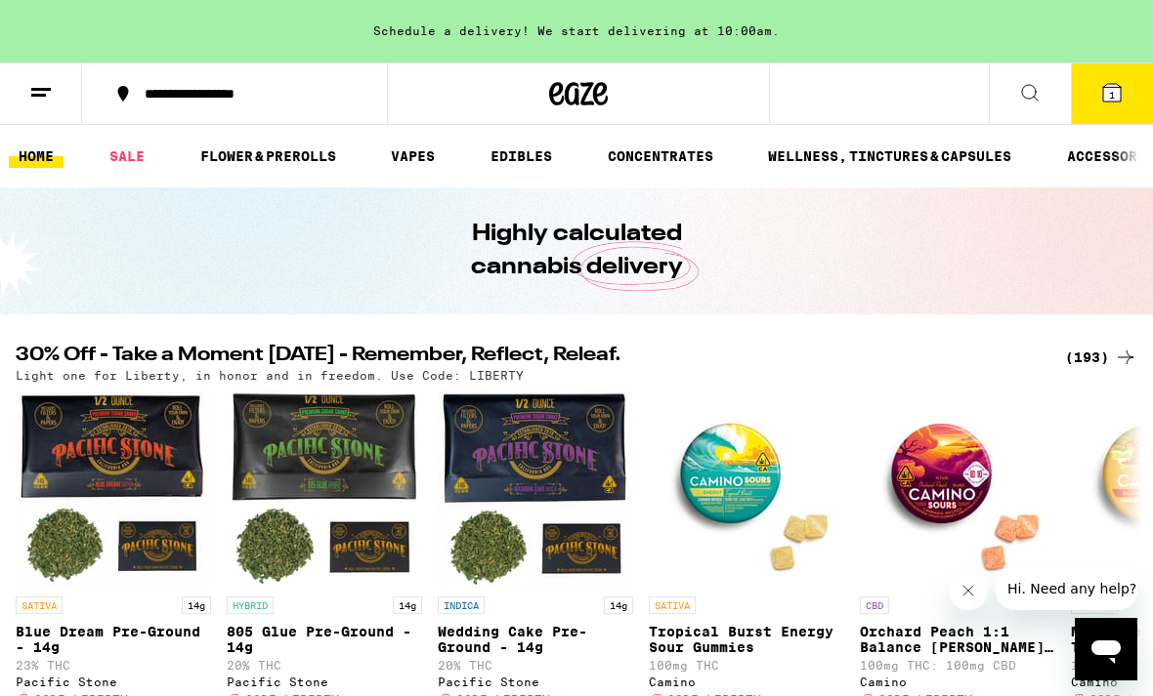
click at [1118, 93] on icon at bounding box center [1112, 93] width 18 height 18
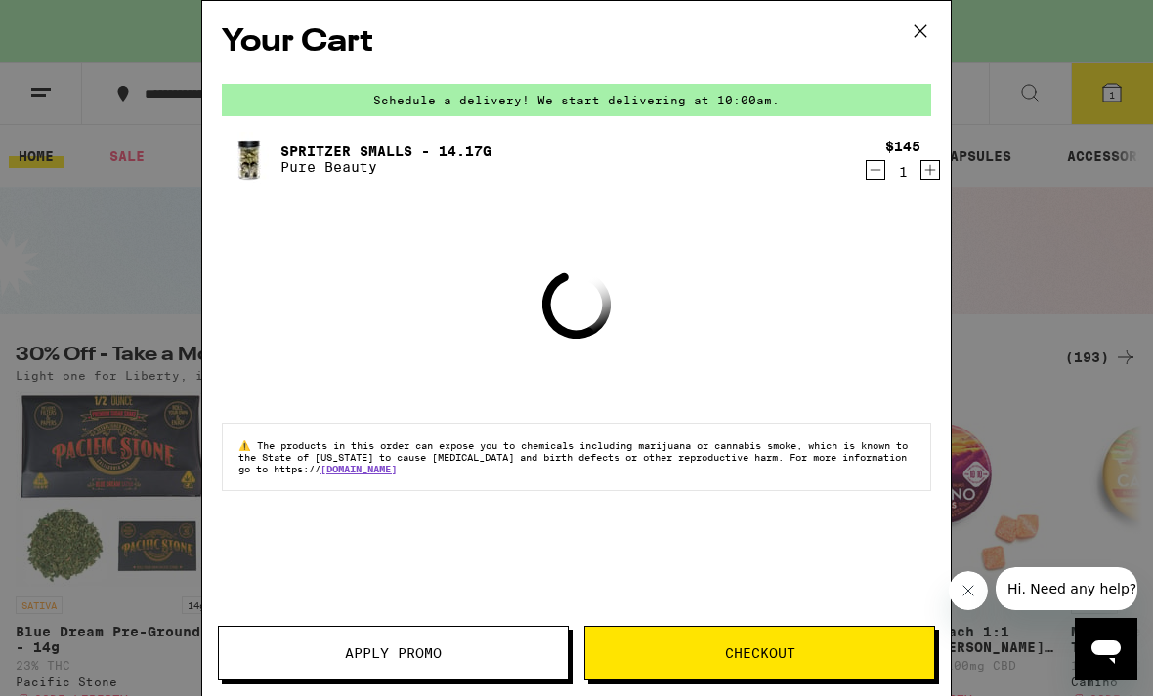
click at [882, 171] on icon "Decrement" at bounding box center [875, 169] width 18 height 23
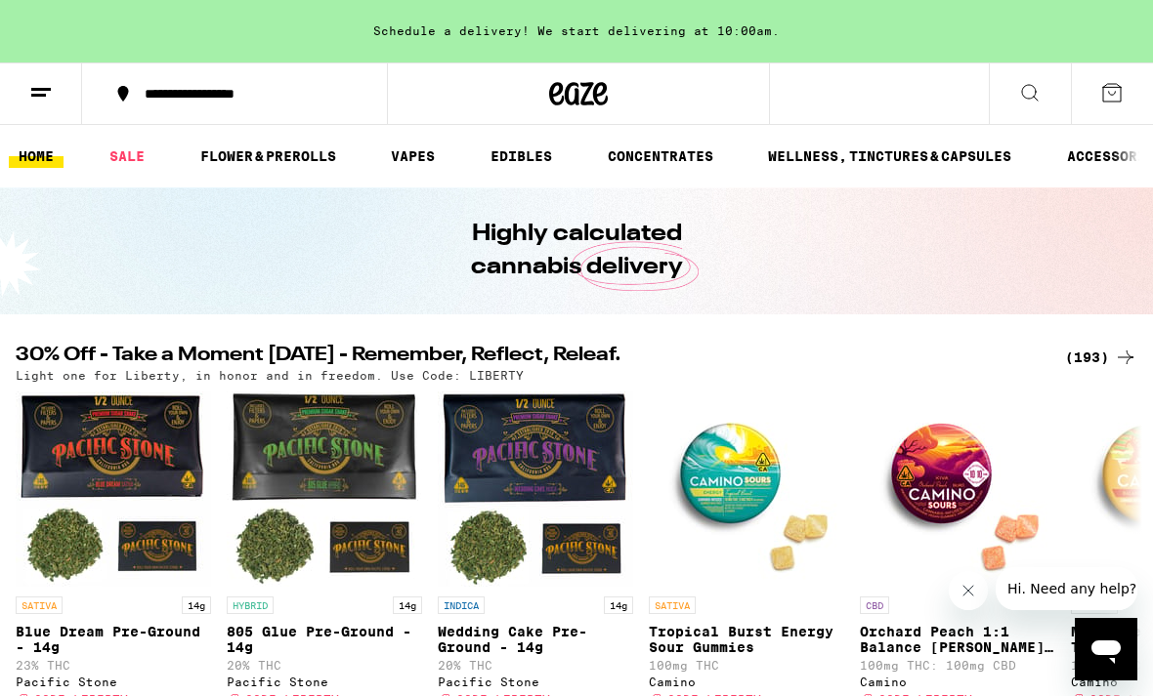
click at [929, 31] on div "Schedule a delivery! We start delivering at 10:00am." at bounding box center [576, 31] width 1153 height 63
click at [133, 159] on link "SALE" at bounding box center [127, 156] width 55 height 23
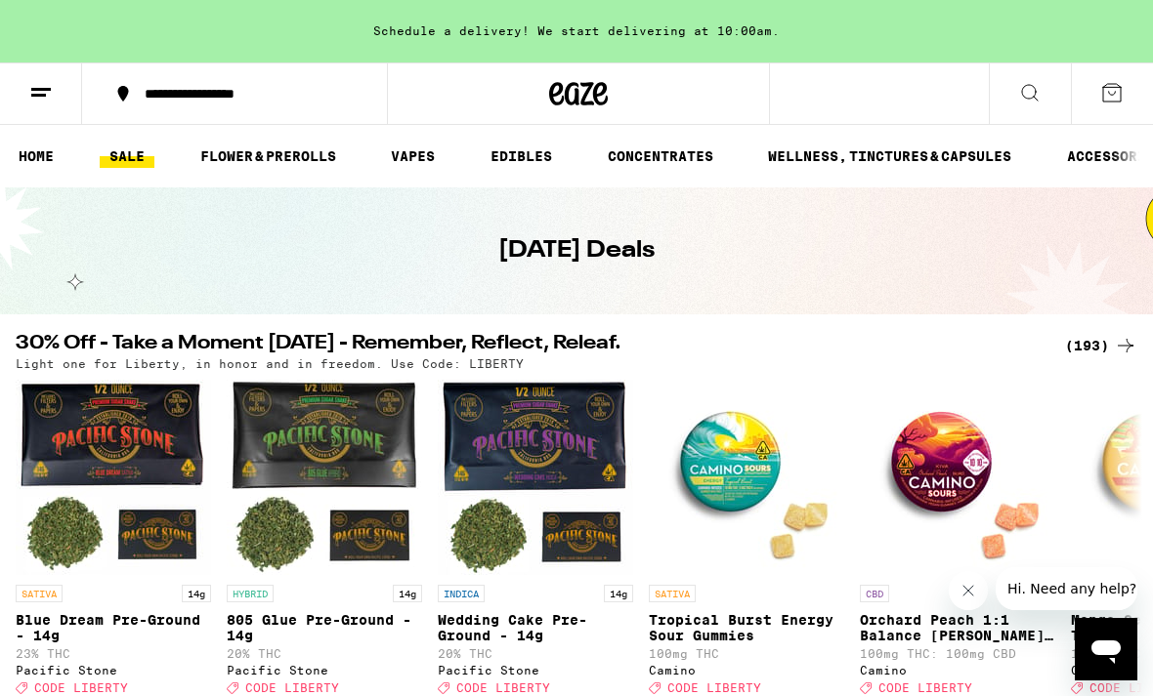
click at [1085, 357] on div "(193)" at bounding box center [1101, 345] width 72 height 23
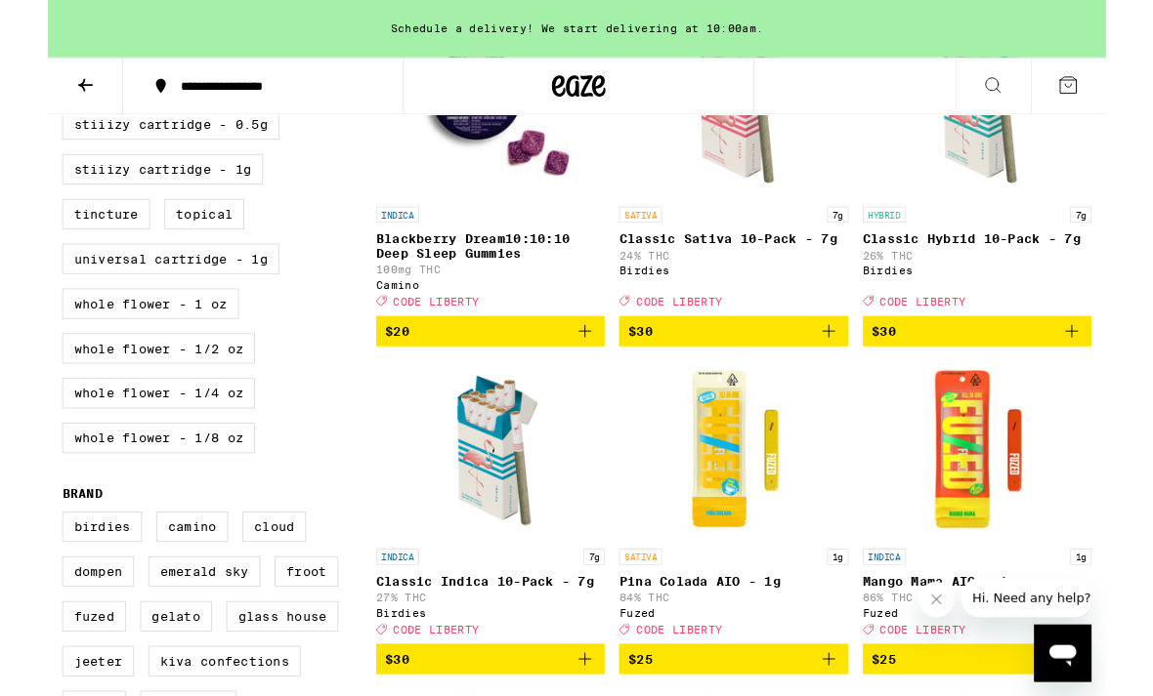
scroll to position [1102, 0]
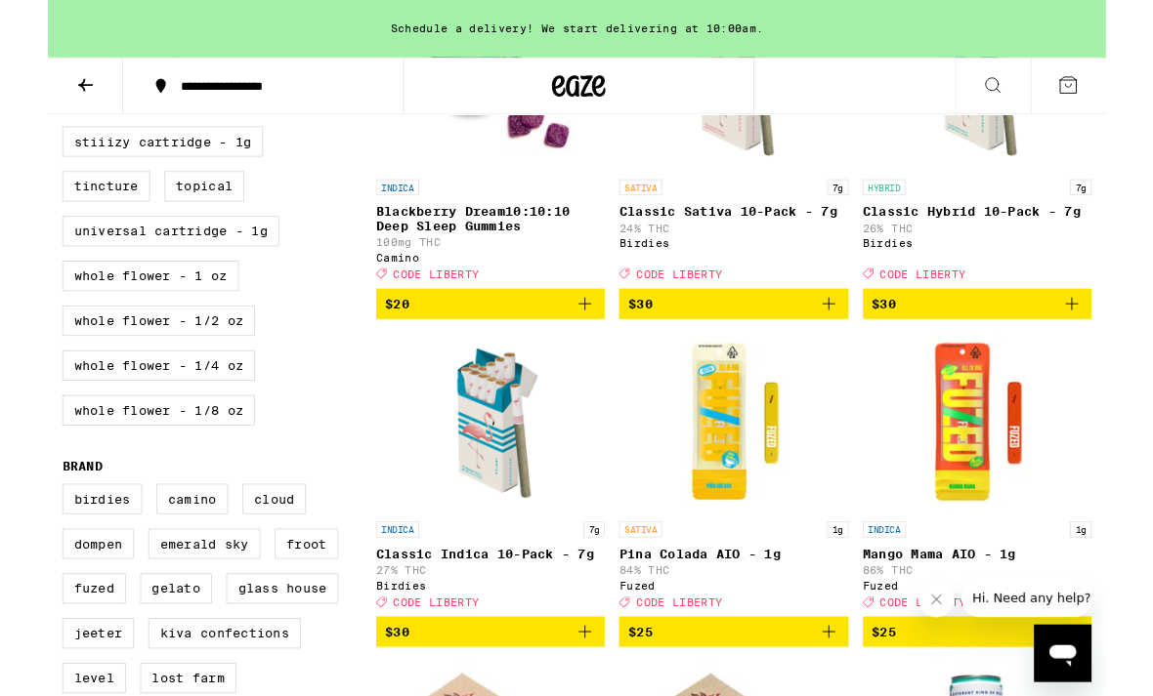
click at [192, 366] on label "Whole Flower - 1/2 oz" at bounding box center [121, 349] width 210 height 33
checkbox input "true"
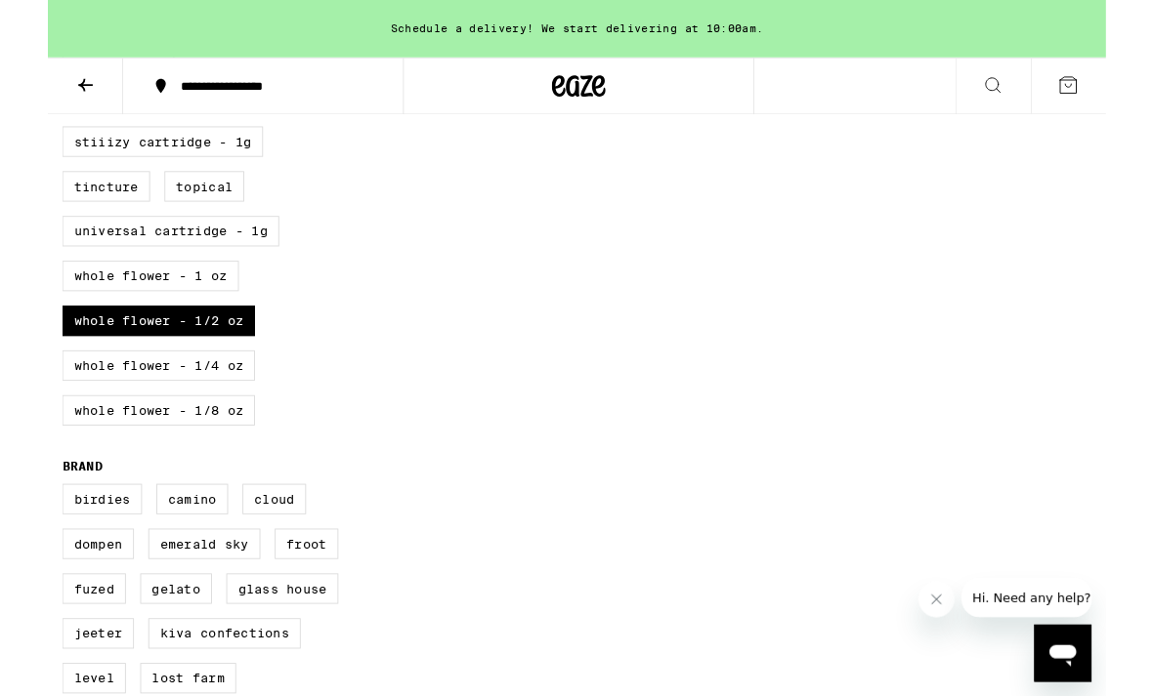
click at [177, 415] on label "Whole Flower - 1/4 oz" at bounding box center [121, 398] width 210 height 33
checkbox input "true"
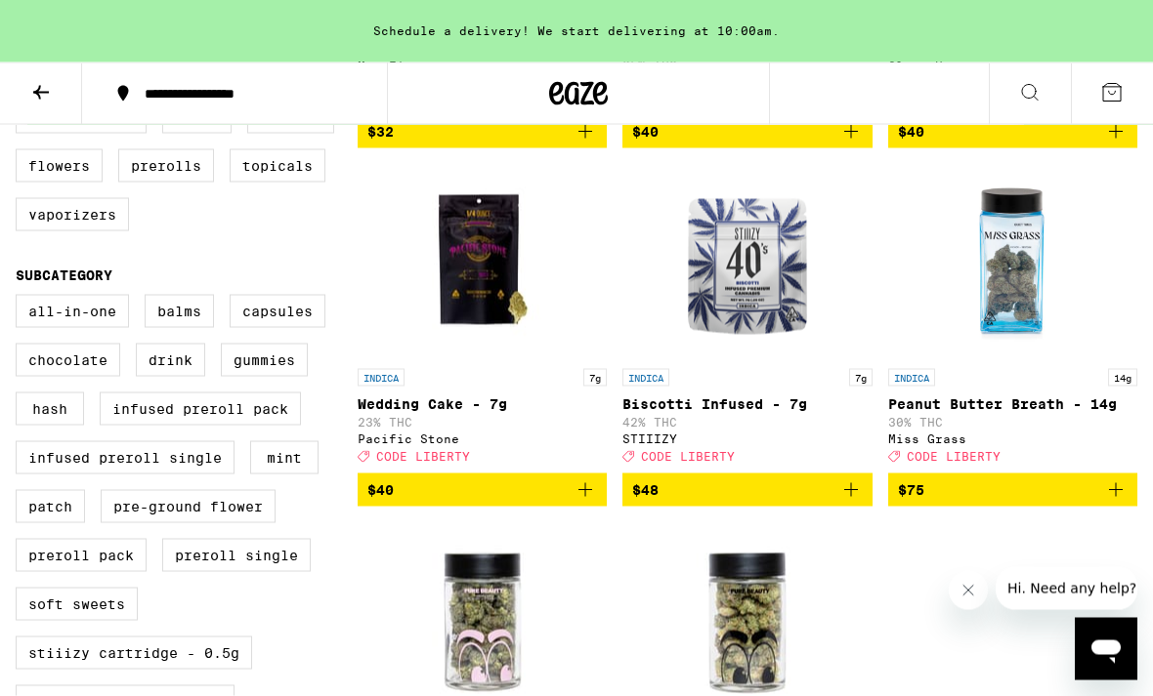
click at [1126, 502] on icon "Add to bag" at bounding box center [1115, 490] width 23 height 23
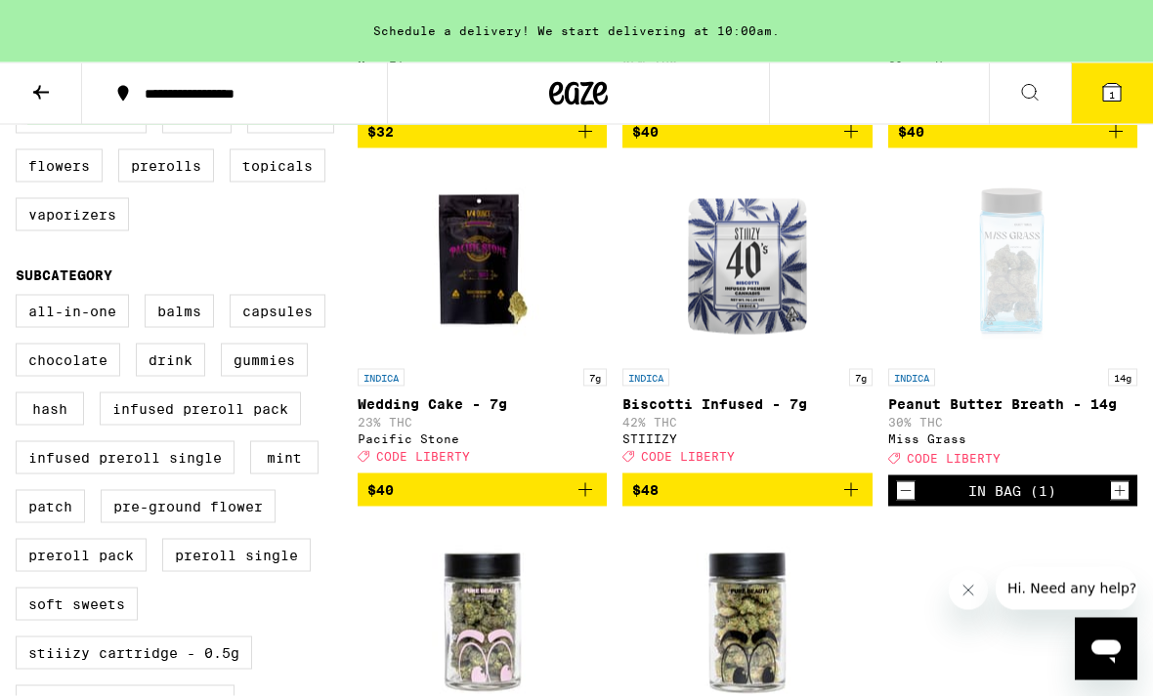
scroll to position [555, 0]
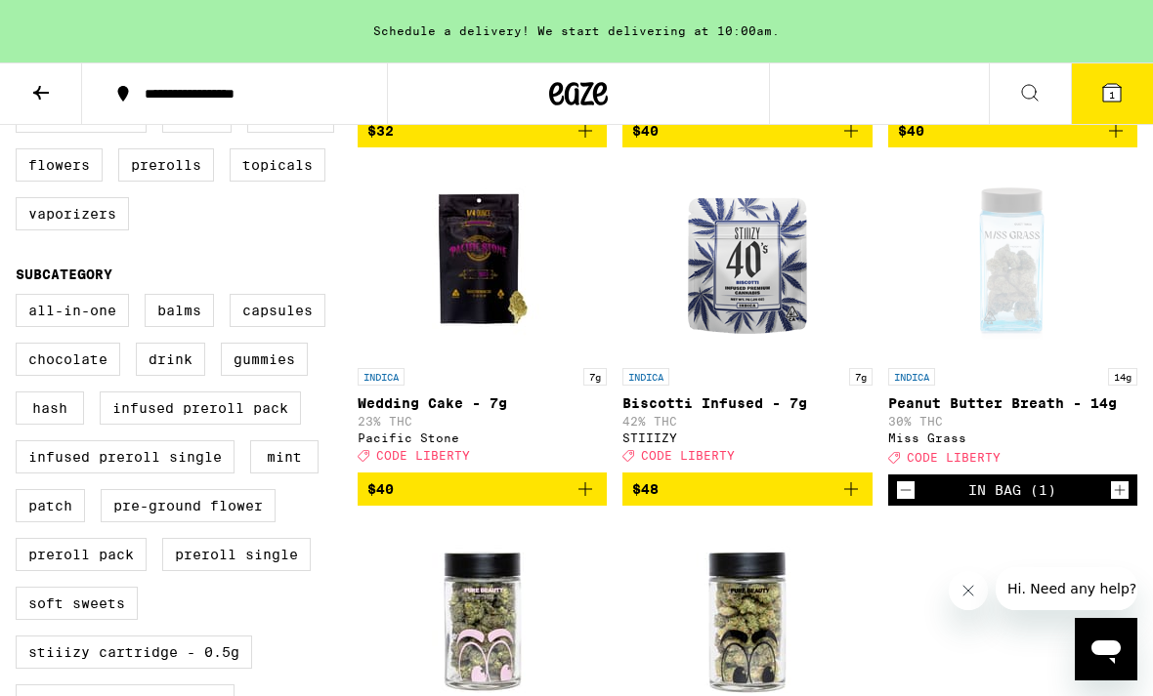
click at [1110, 93] on span "1" at bounding box center [1112, 95] width 6 height 12
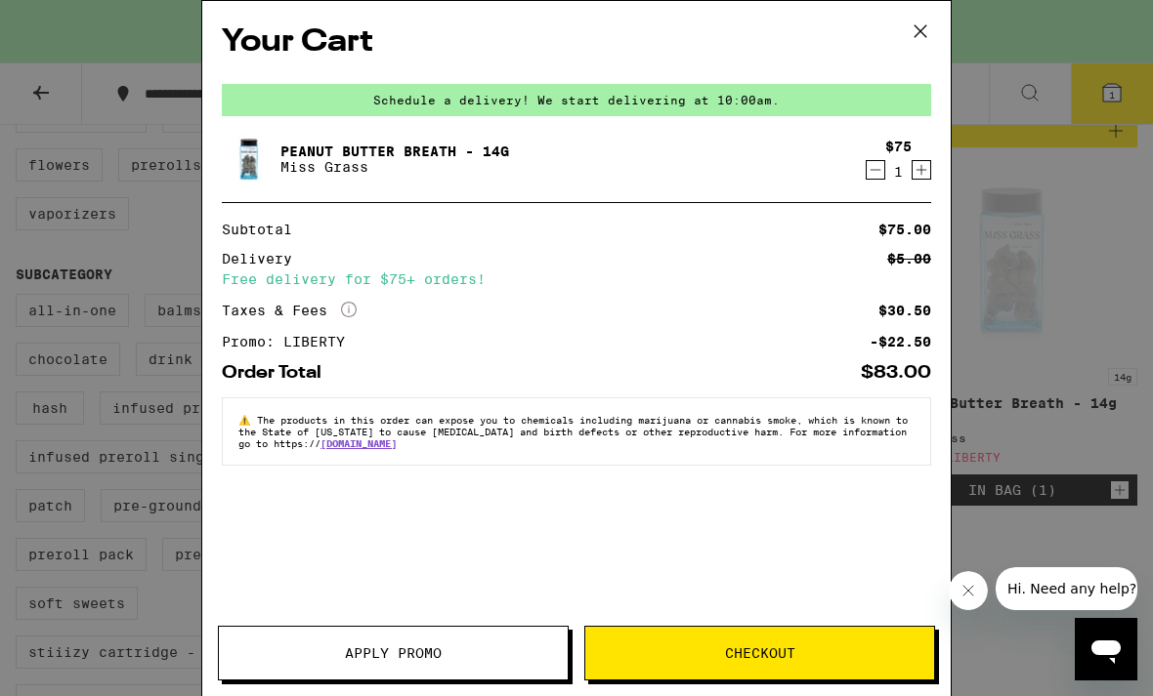
click at [489, 665] on button "Apply Promo" at bounding box center [393, 653] width 351 height 55
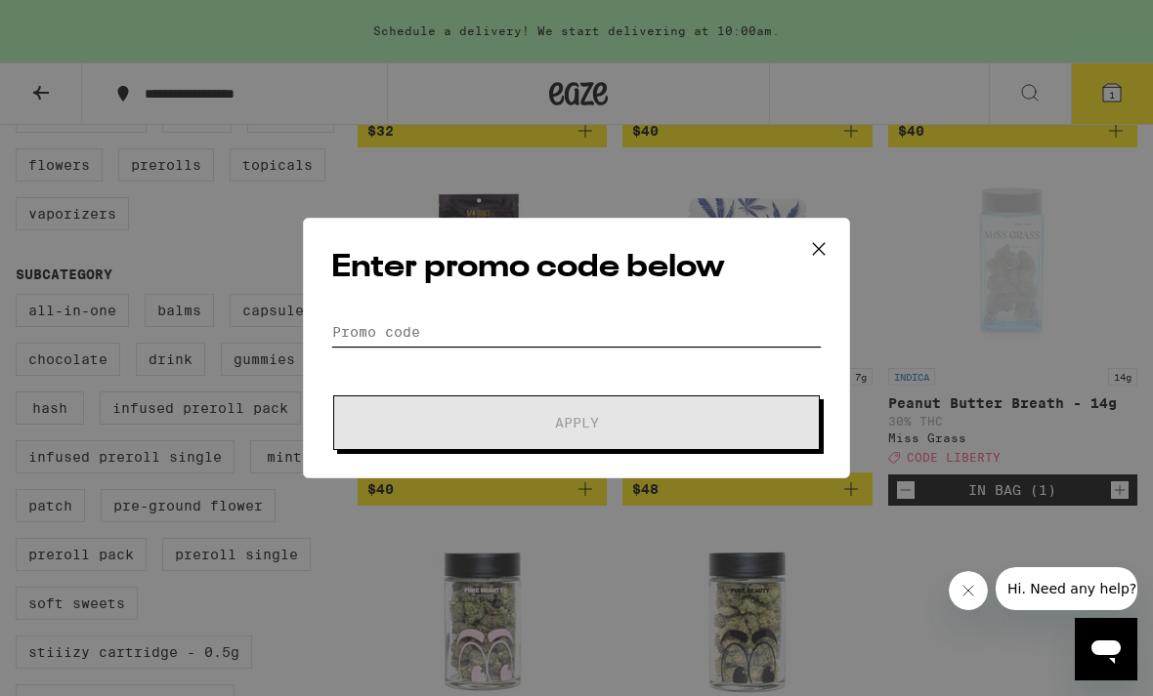
click at [573, 344] on input "Promo Code" at bounding box center [576, 331] width 490 height 29
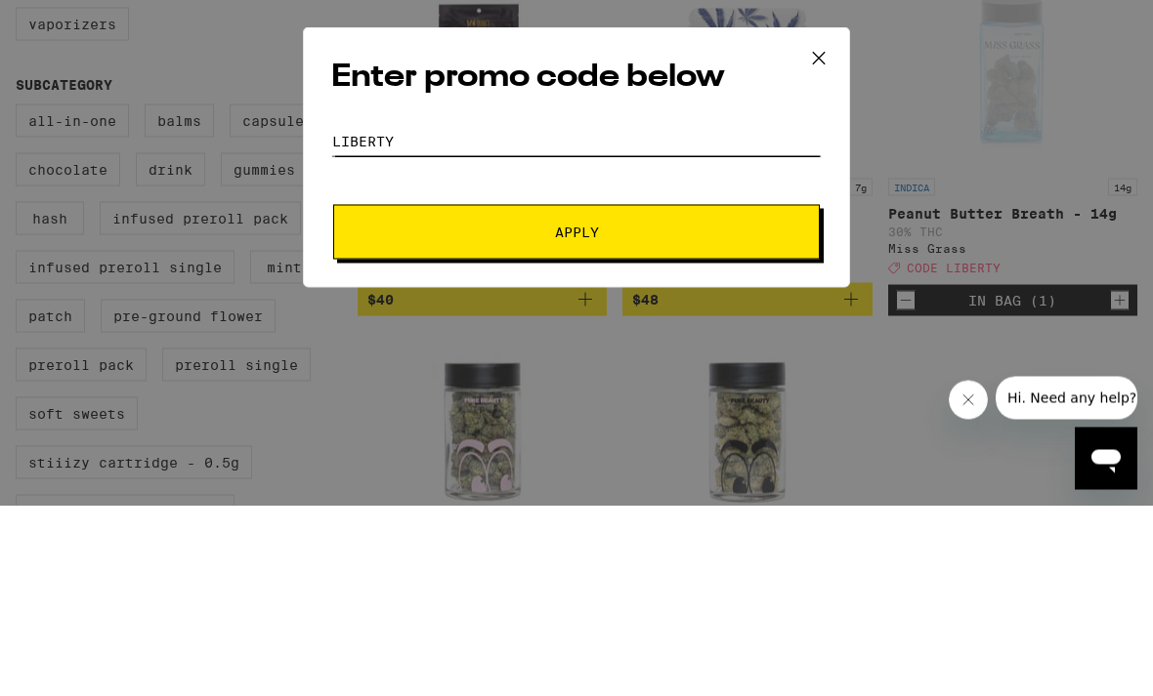
type input "Liberty"
click at [619, 416] on span "Apply" at bounding box center [576, 423] width 352 height 14
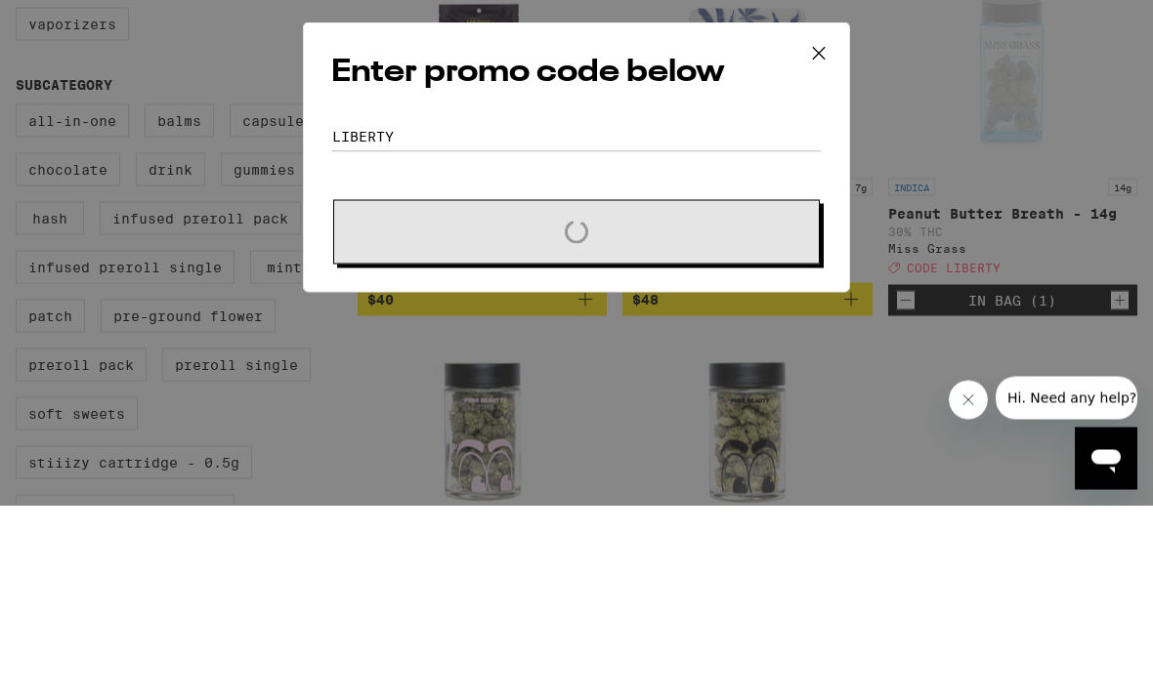
scroll to position [745, 0]
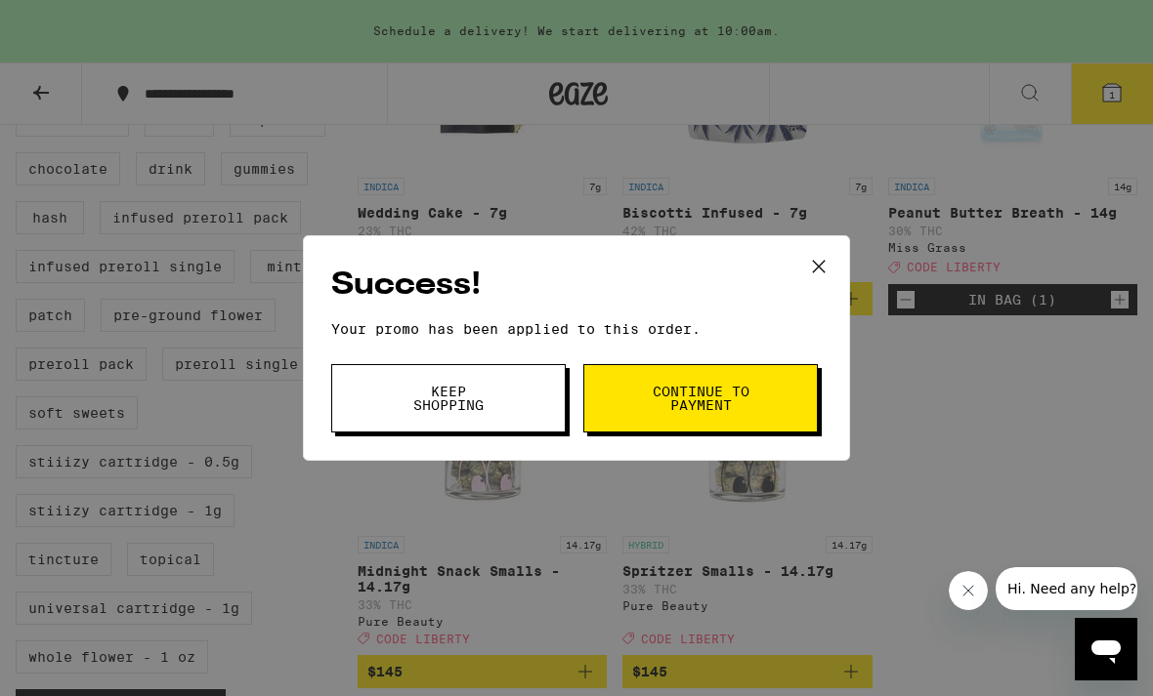
click at [765, 387] on button "Continue to payment" at bounding box center [700, 398] width 234 height 68
